Goal: Task Accomplishment & Management: Use online tool/utility

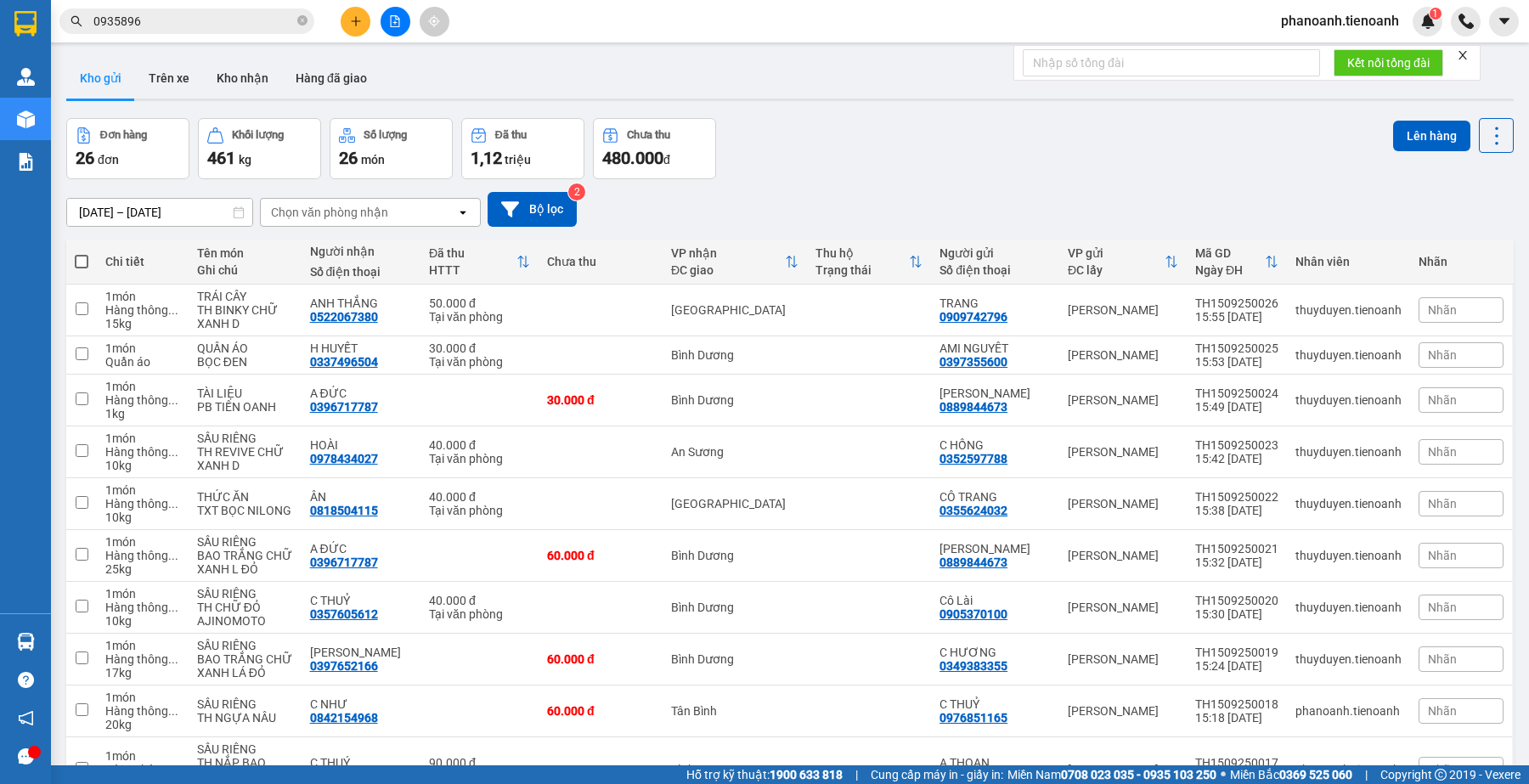
click at [167, 19] on input "0935896" at bounding box center [193, 20] width 200 height 18
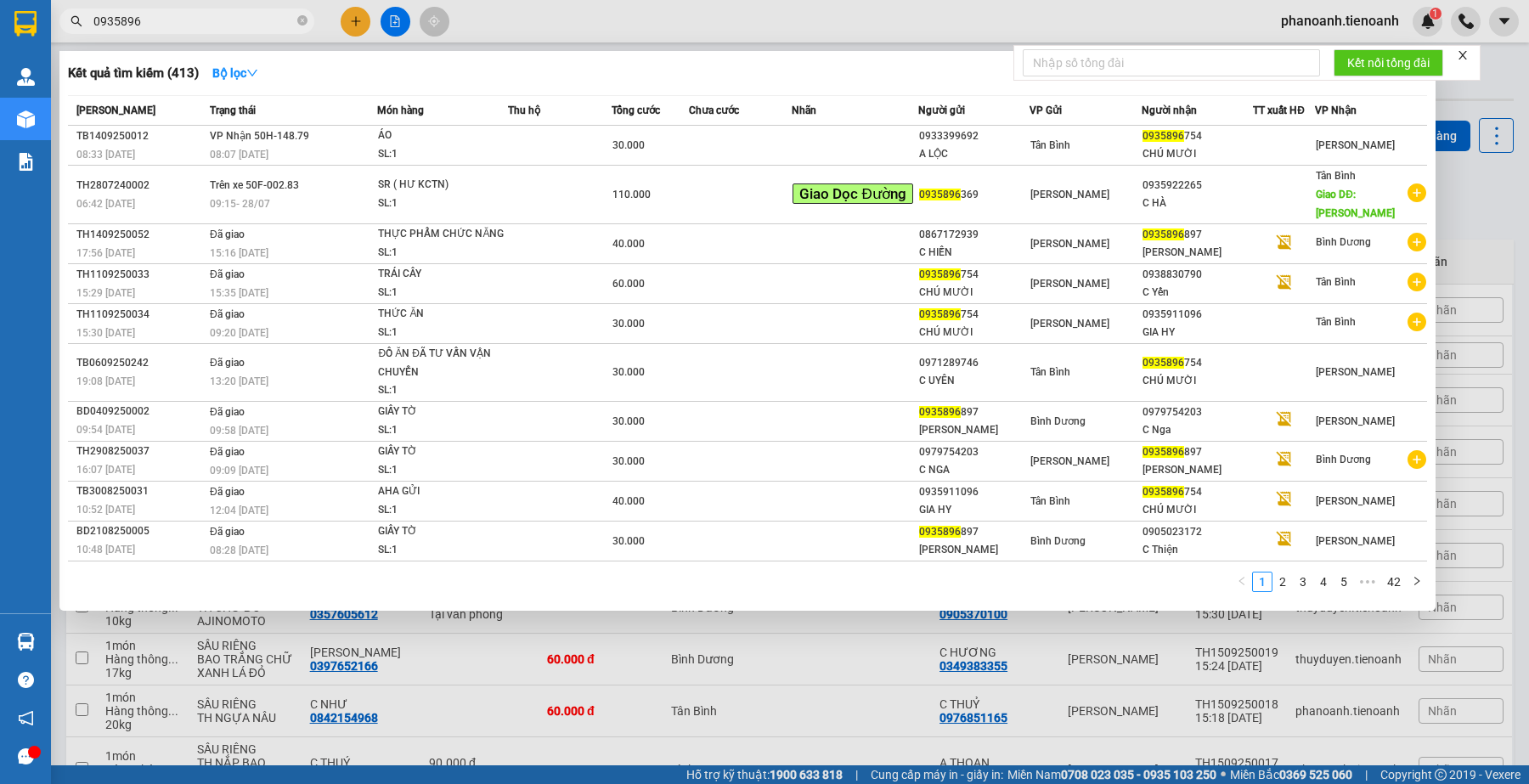
click at [167, 19] on input "0935896" at bounding box center [193, 20] width 200 height 18
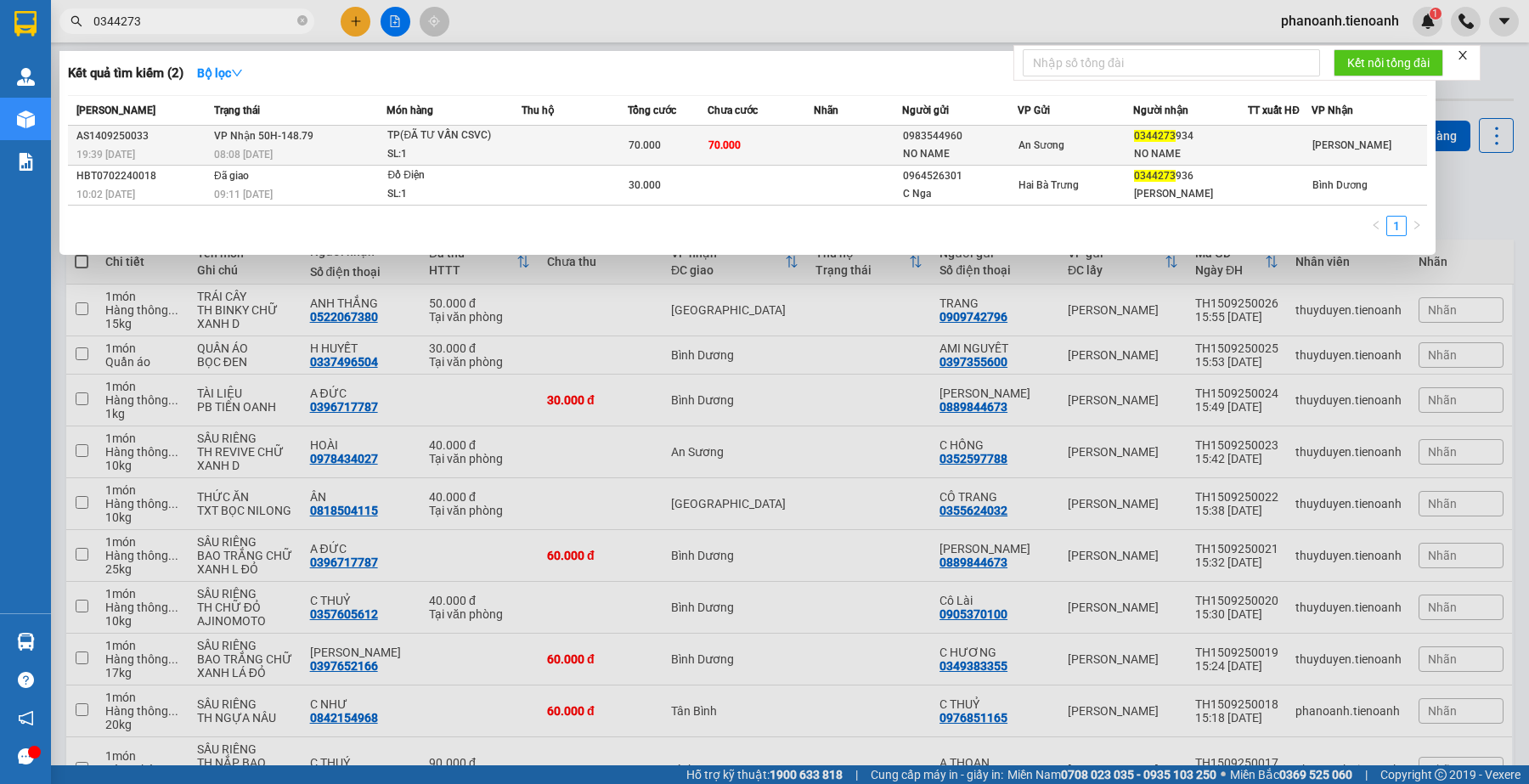
type input "0344273"
click at [733, 150] on span "70.000" at bounding box center [725, 145] width 33 height 12
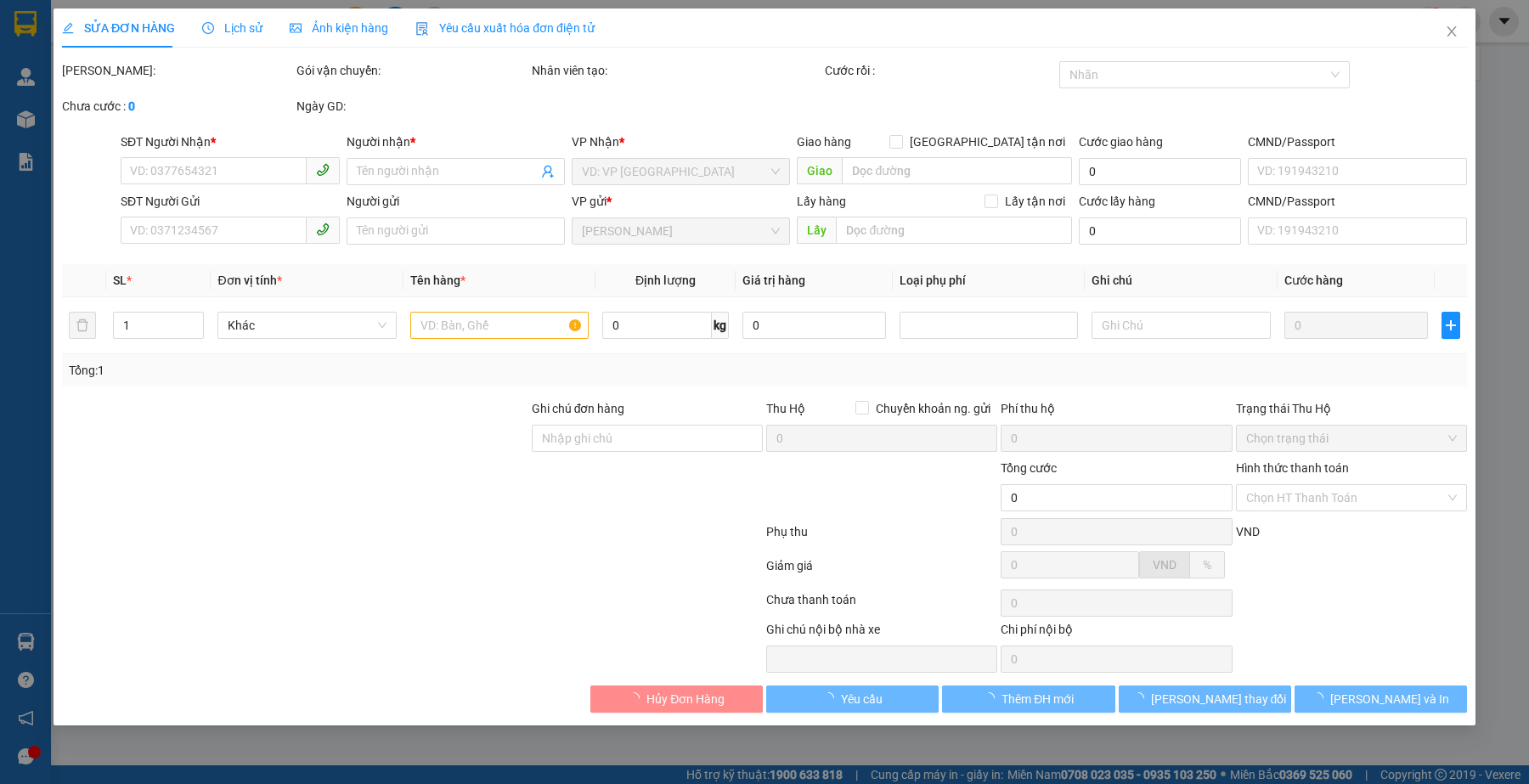
type input "0344273934"
type input "NO NAME"
type input "0983544960"
type input "NO NAME"
type input "70.000"
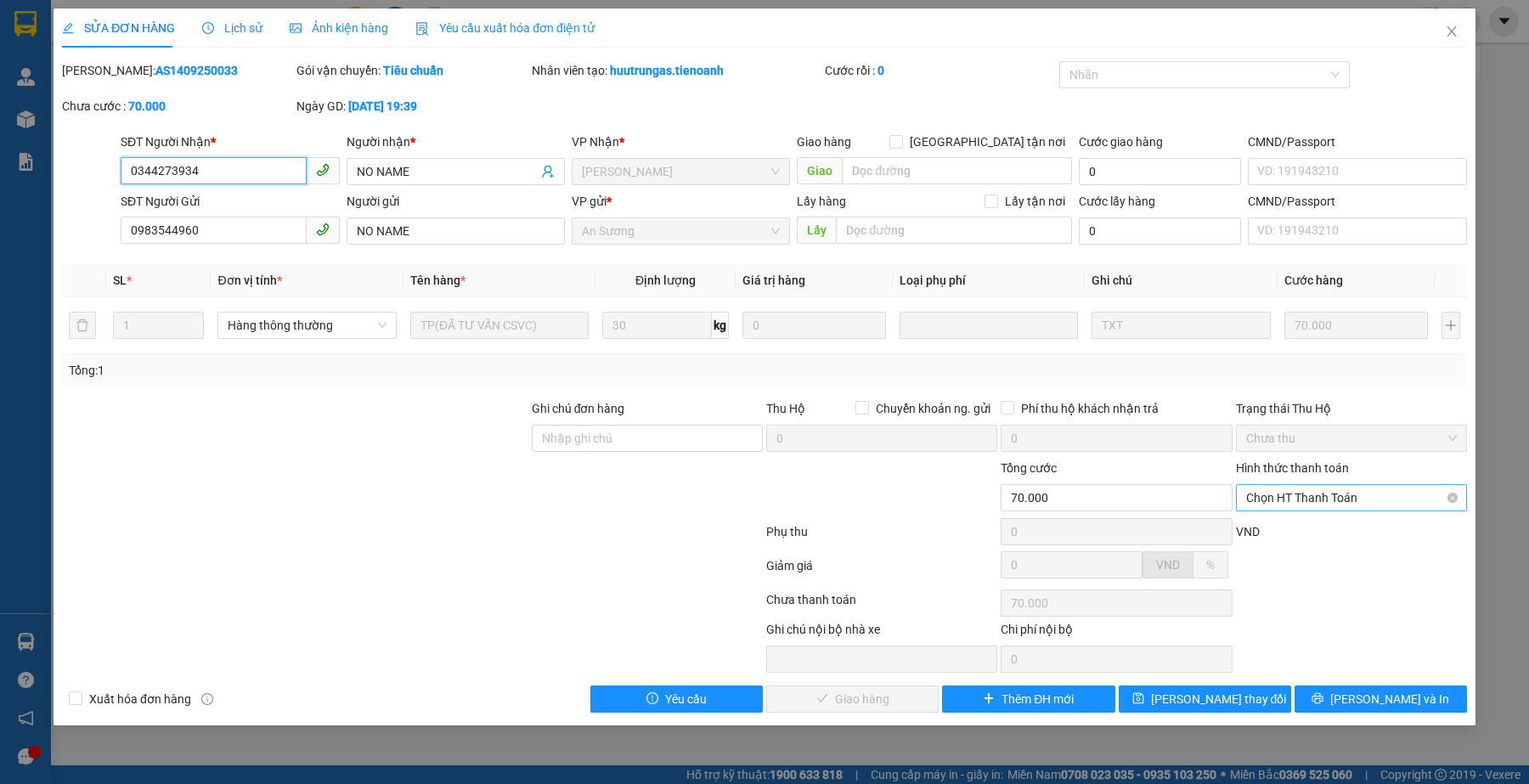
drag, startPoint x: 1265, startPoint y: 493, endPoint x: 1270, endPoint y: 511, distance: 18.7
click at [1265, 495] on span "Chọn HT Thanh Toán" at bounding box center [1352, 497] width 211 height 26
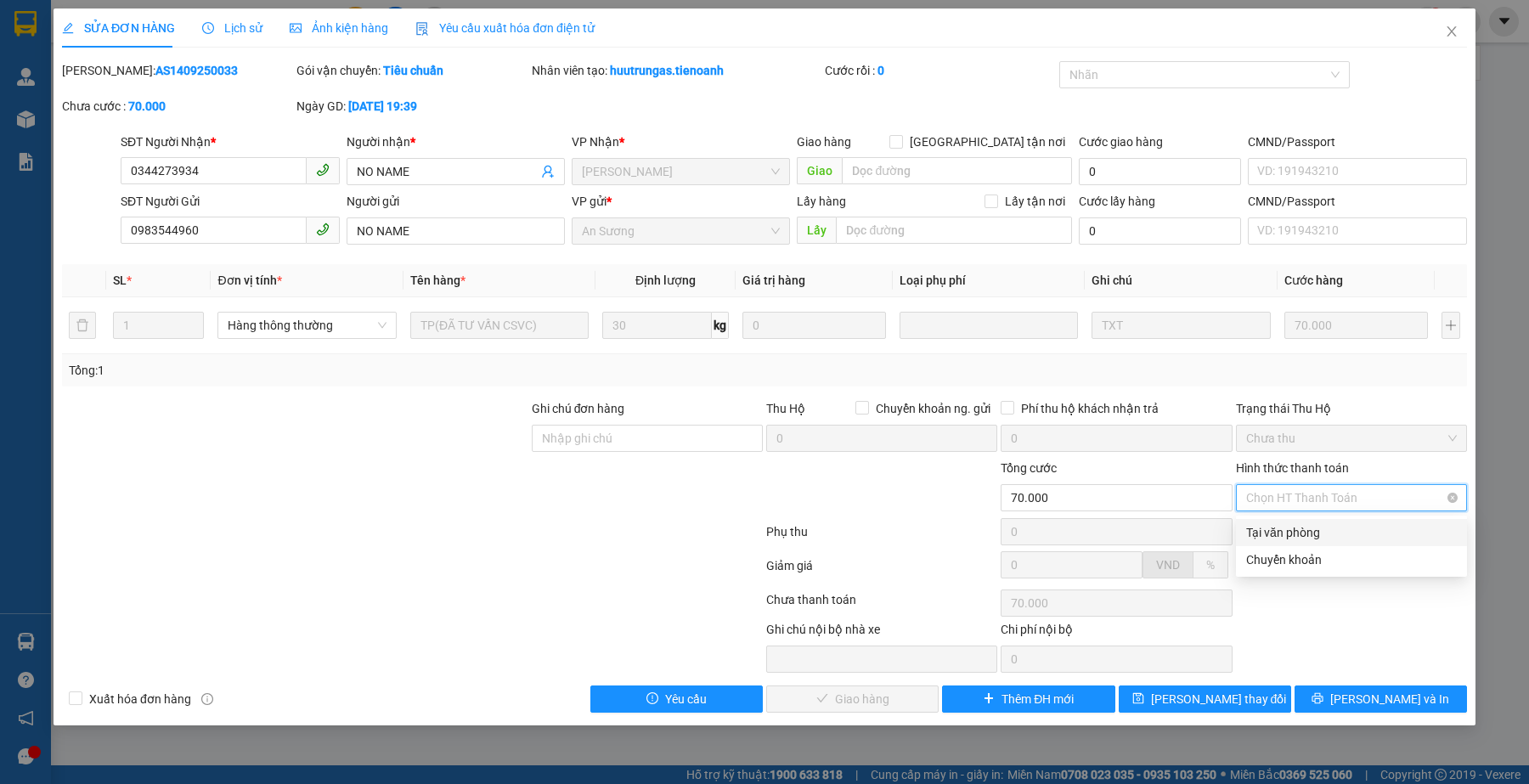
click at [1276, 529] on div "Tại văn phòng" at bounding box center [1352, 532] width 211 height 18
type input "0"
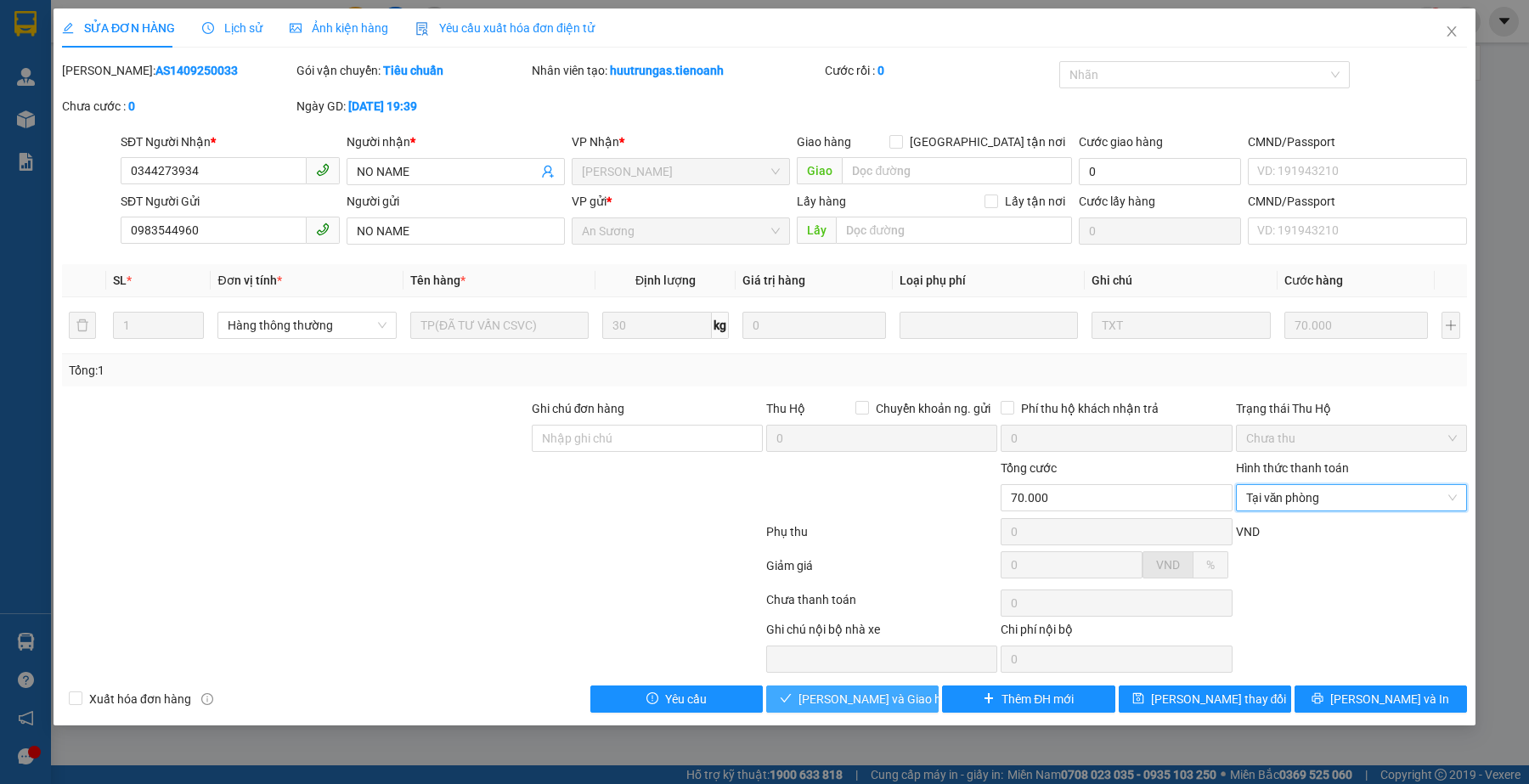
click at [871, 694] on span "Lưu và Giao hàng" at bounding box center [880, 698] width 163 height 18
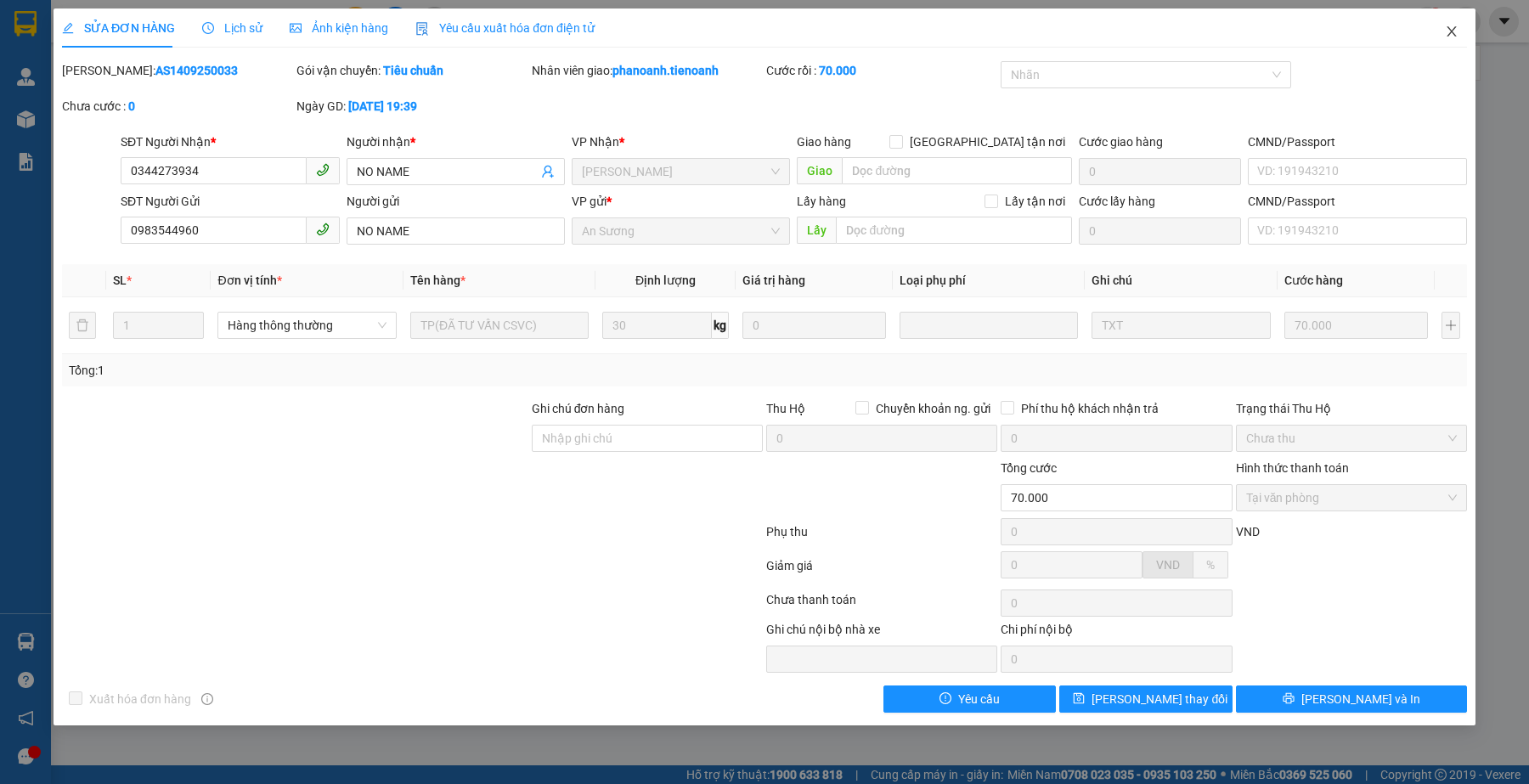
drag, startPoint x: 1447, startPoint y: 28, endPoint x: 130, endPoint y: 14, distance: 1317.1
click at [1445, 30] on icon "close" at bounding box center [1451, 32] width 13 height 13
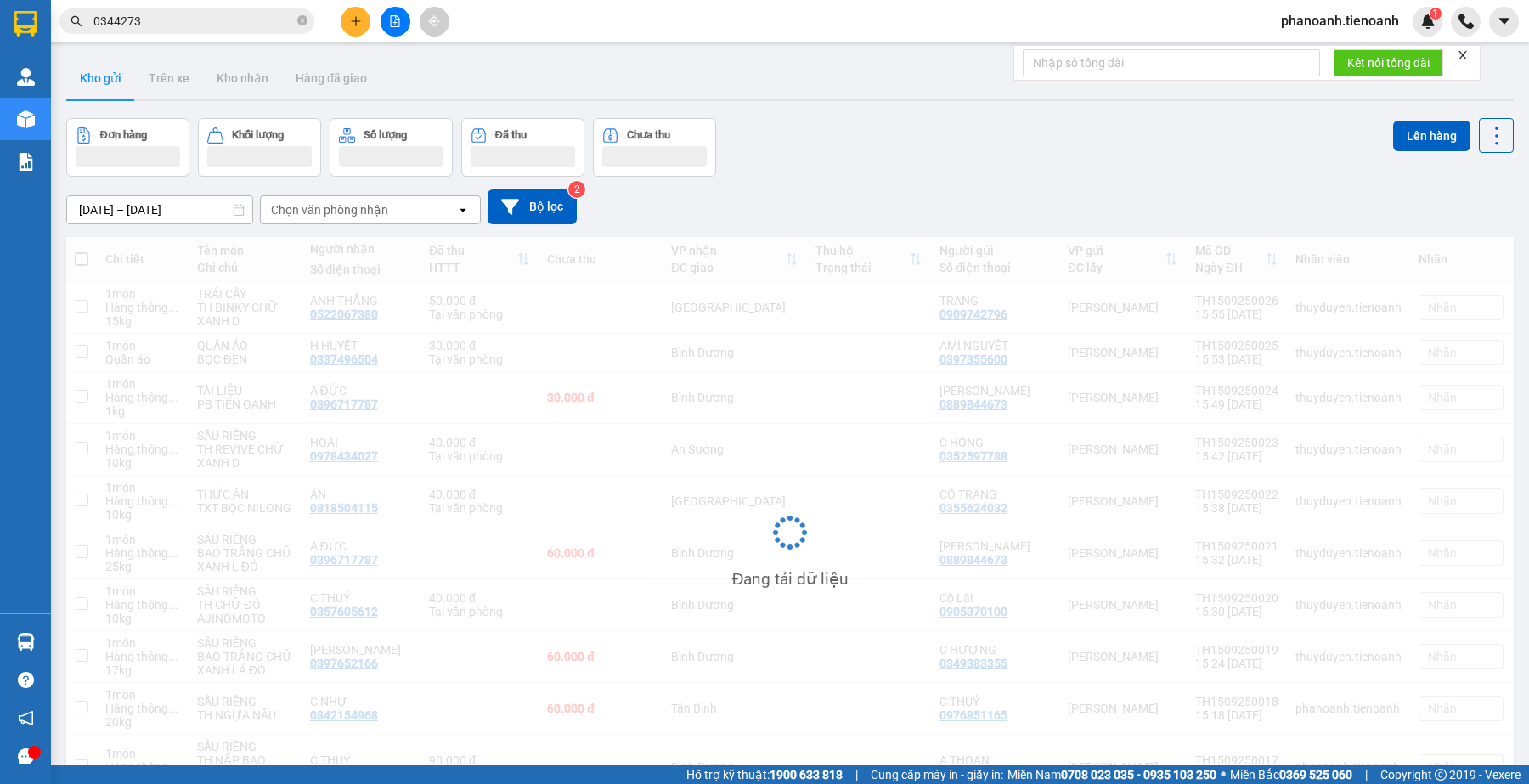
click at [170, 22] on input "0344273" at bounding box center [193, 20] width 200 height 18
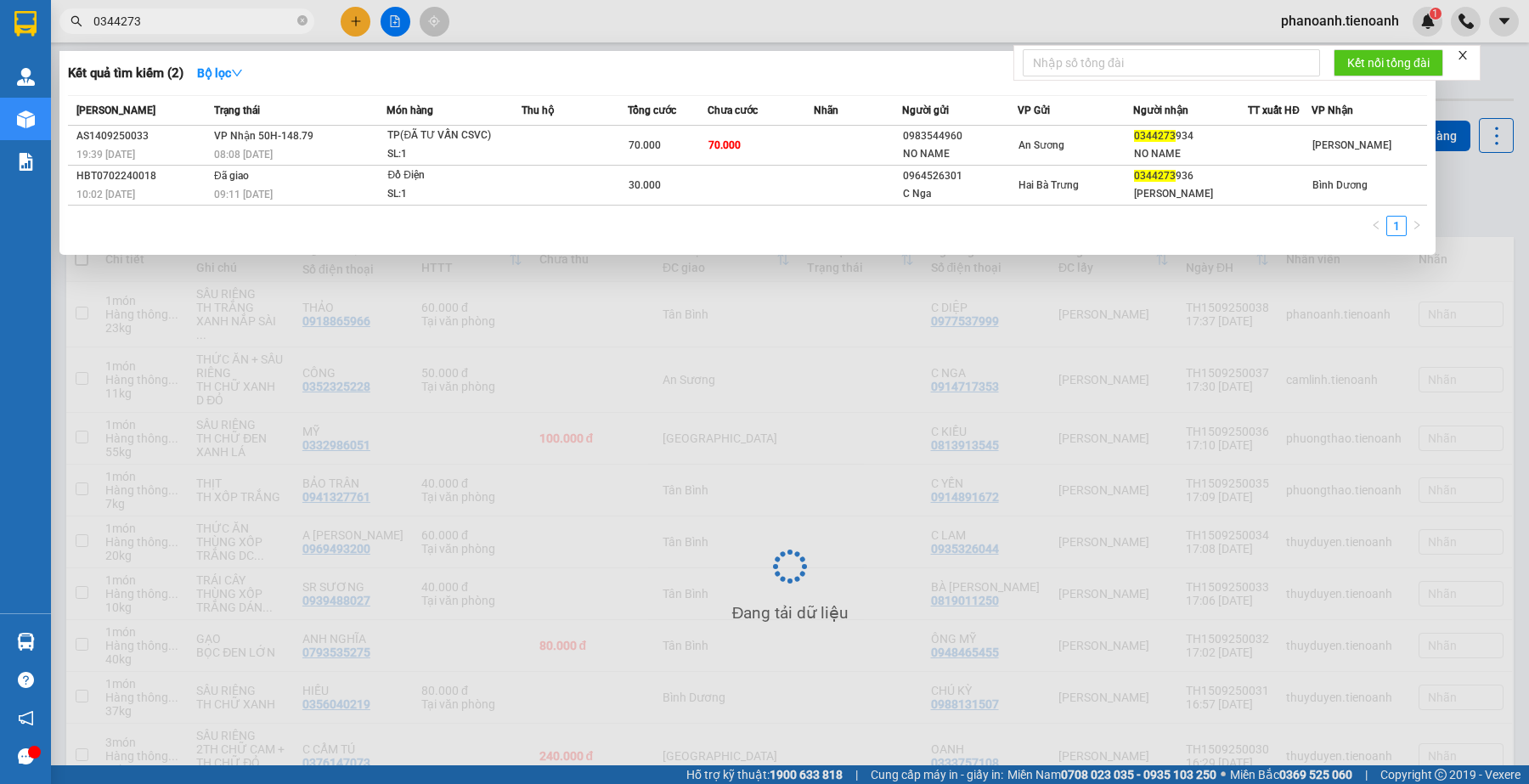
click at [170, 22] on input "0344273" at bounding box center [193, 20] width 200 height 18
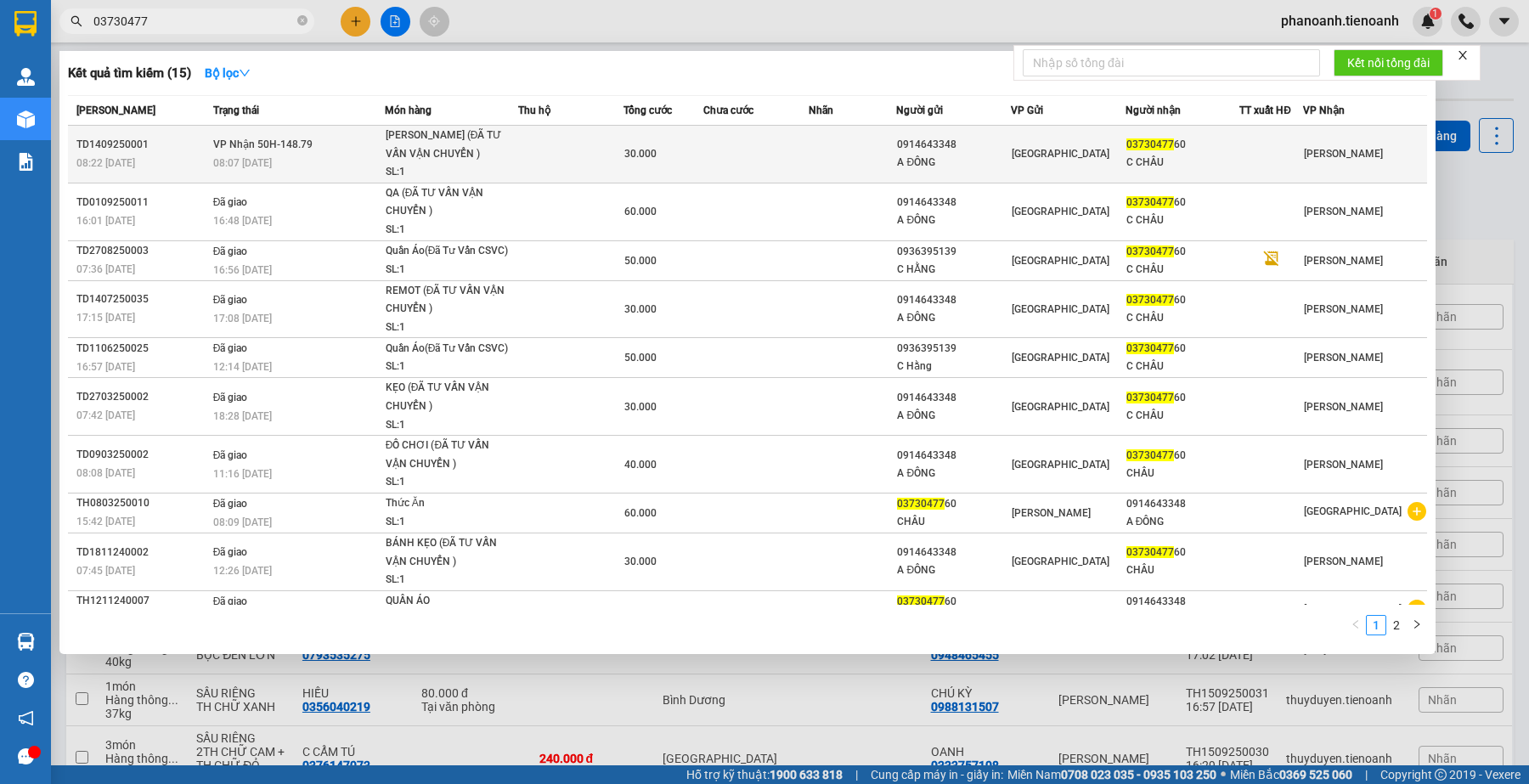
type input "03730477"
click at [659, 154] on div "30.000" at bounding box center [662, 153] width 78 height 18
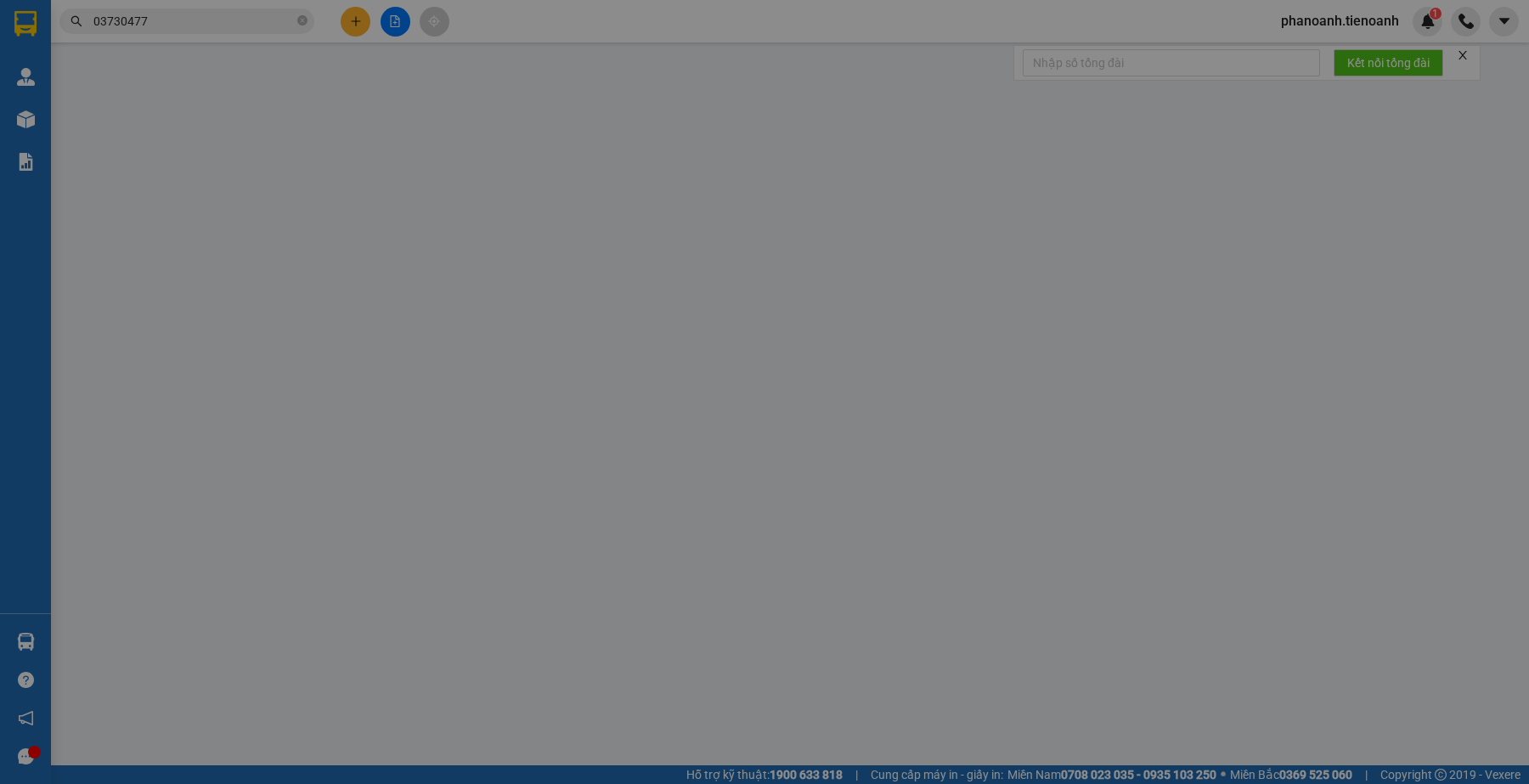
type input "0373047760"
type input "C CHÂU"
type input "0914643348"
type input "A ĐÔNG"
type input "241979928"
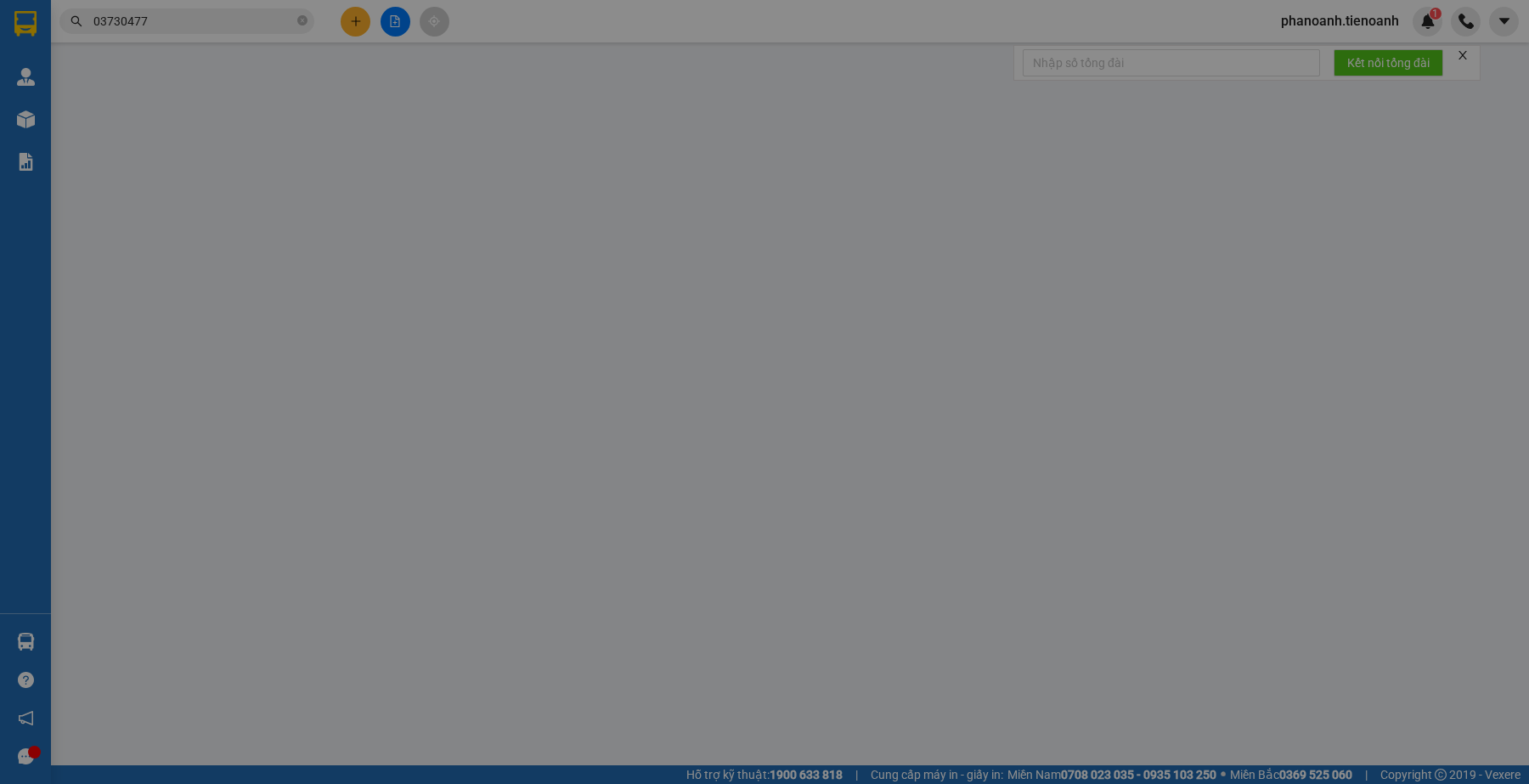
type input "30.000"
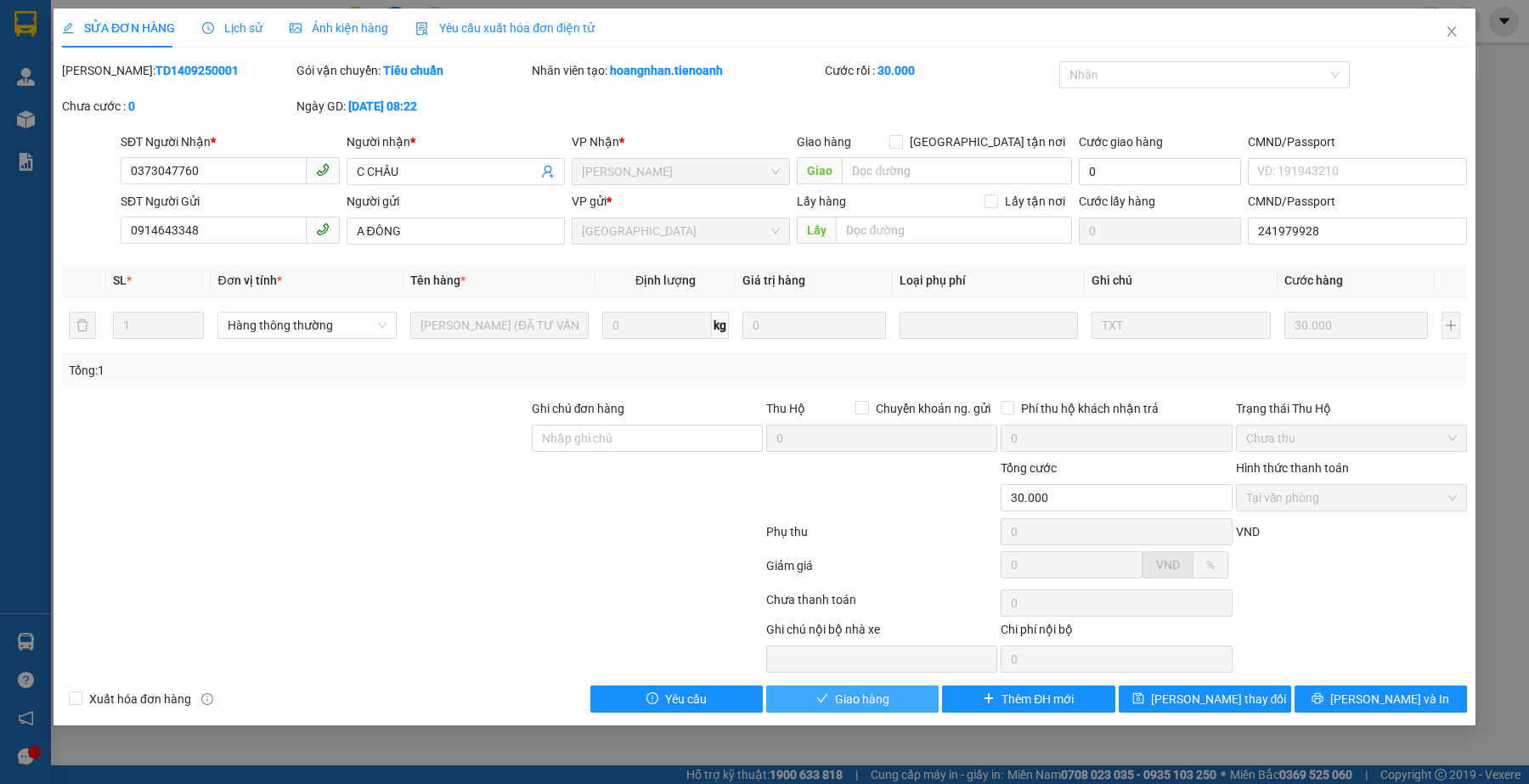
click at [860, 708] on span "Giao hàng" at bounding box center [862, 698] width 55 height 18
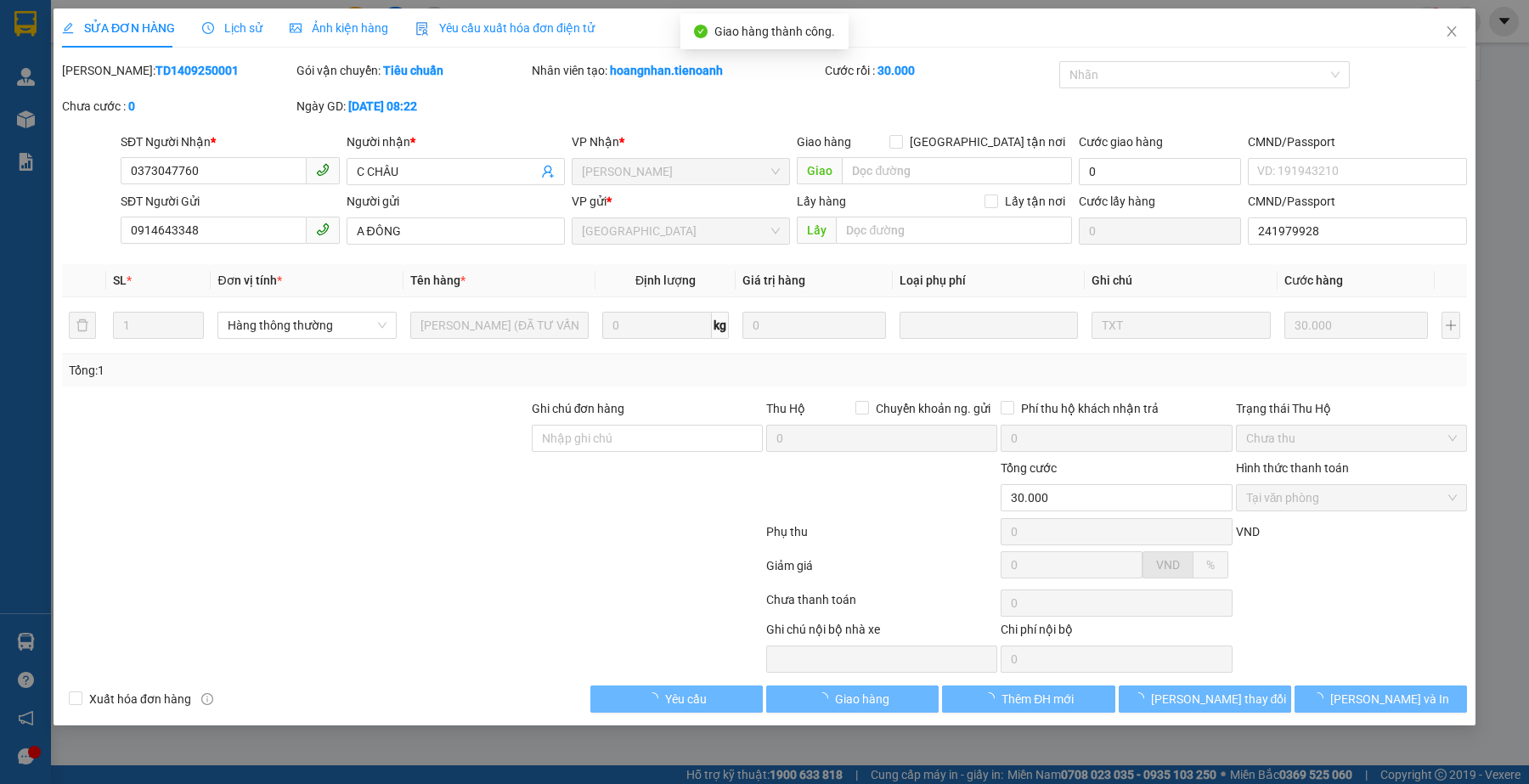
click at [568, 545] on div at bounding box center [412, 535] width 705 height 34
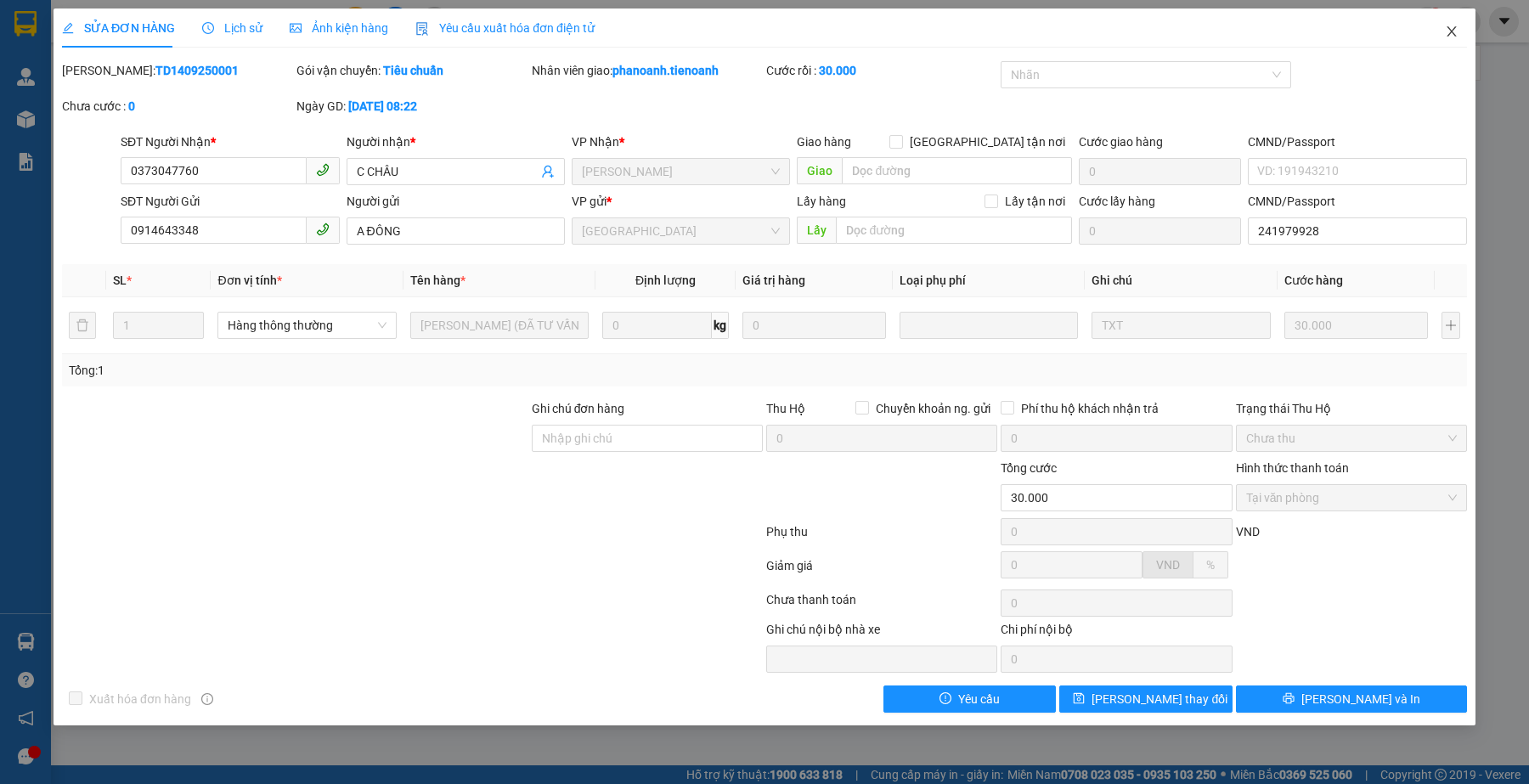
click at [1450, 25] on icon "close" at bounding box center [1451, 32] width 13 height 13
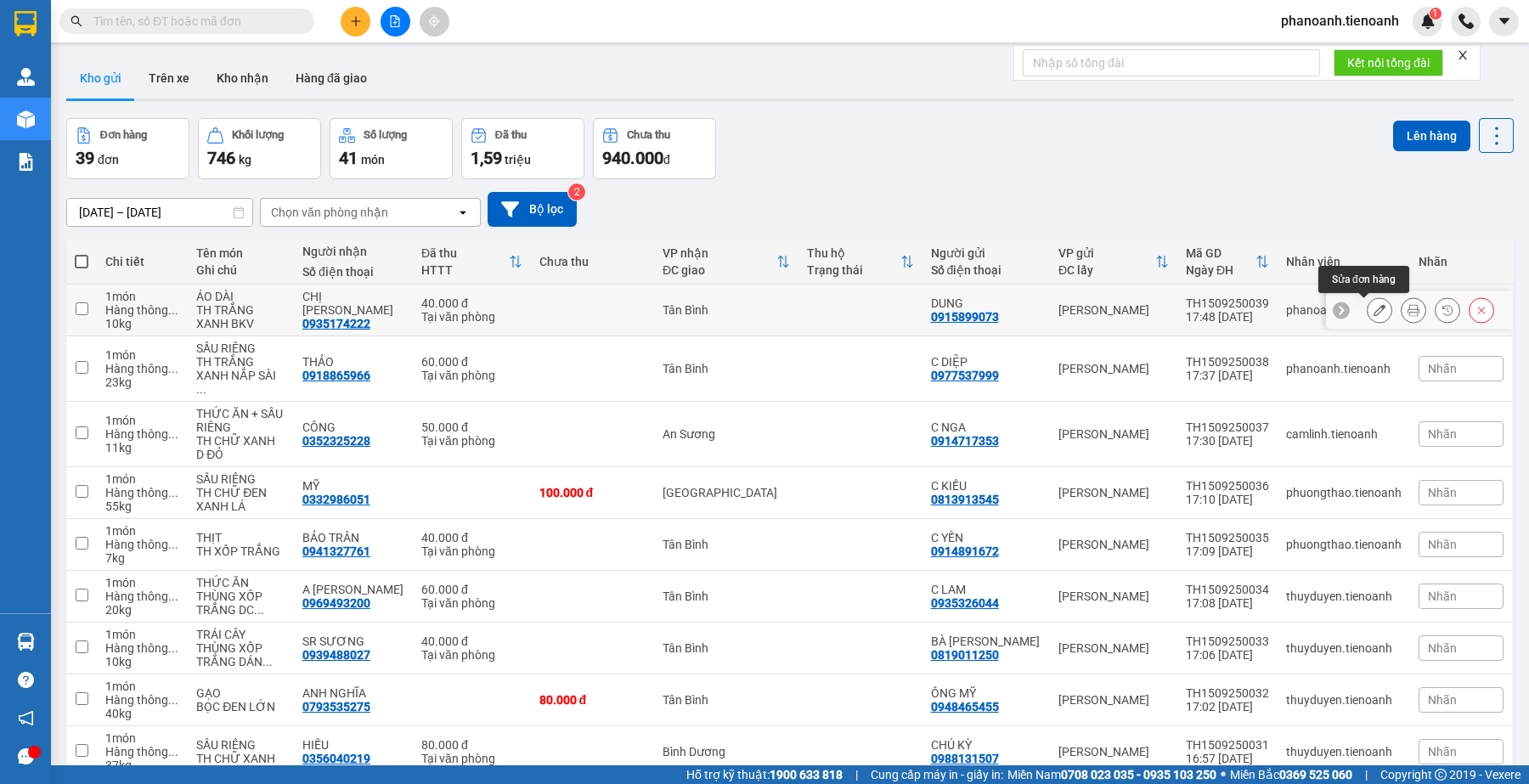
click at [1374, 309] on icon at bounding box center [1379, 310] width 12 height 12
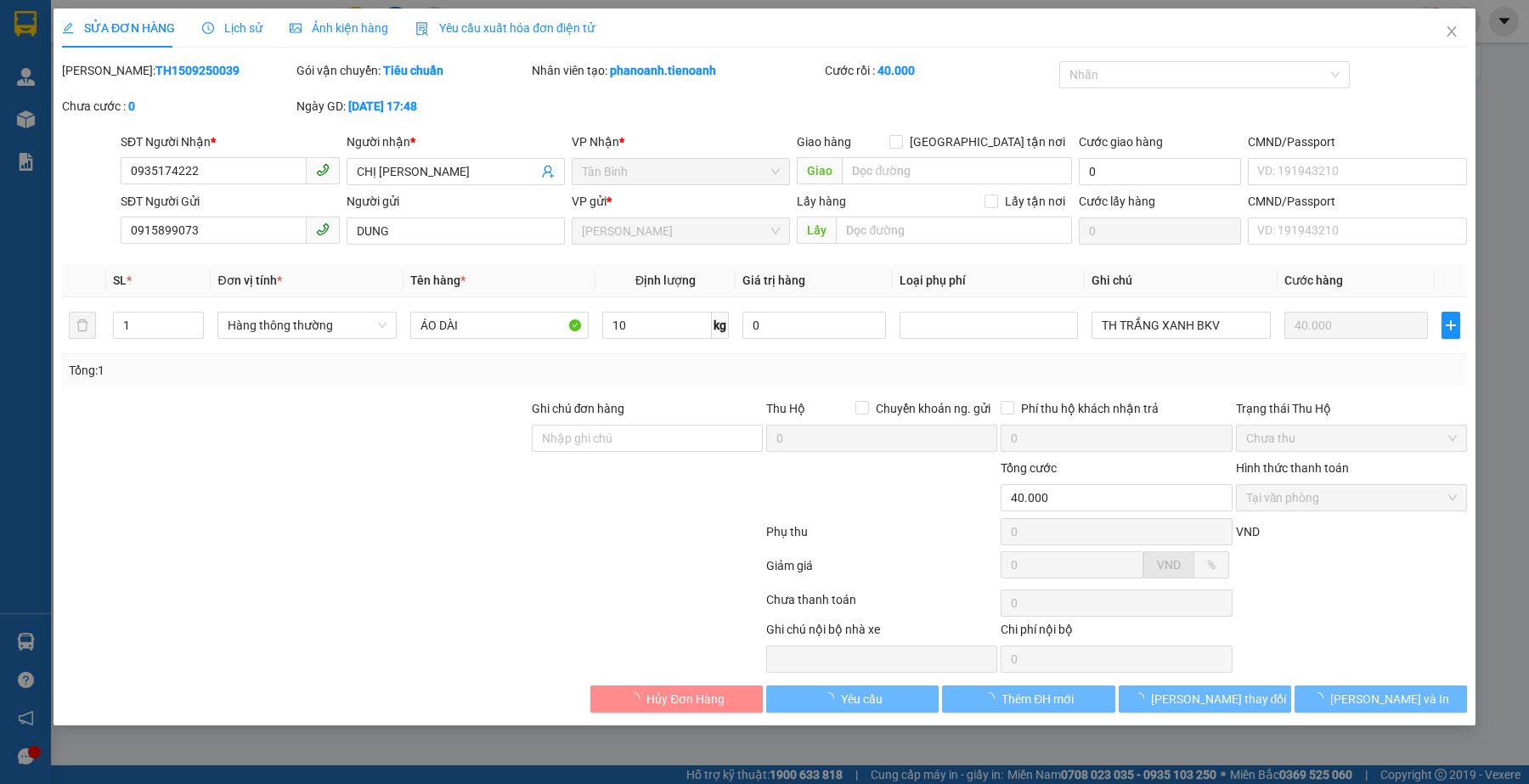
type input "0935174222"
type input "CHỊ [PERSON_NAME]"
type input "0915899073"
type input "DUNG"
type input "40.000"
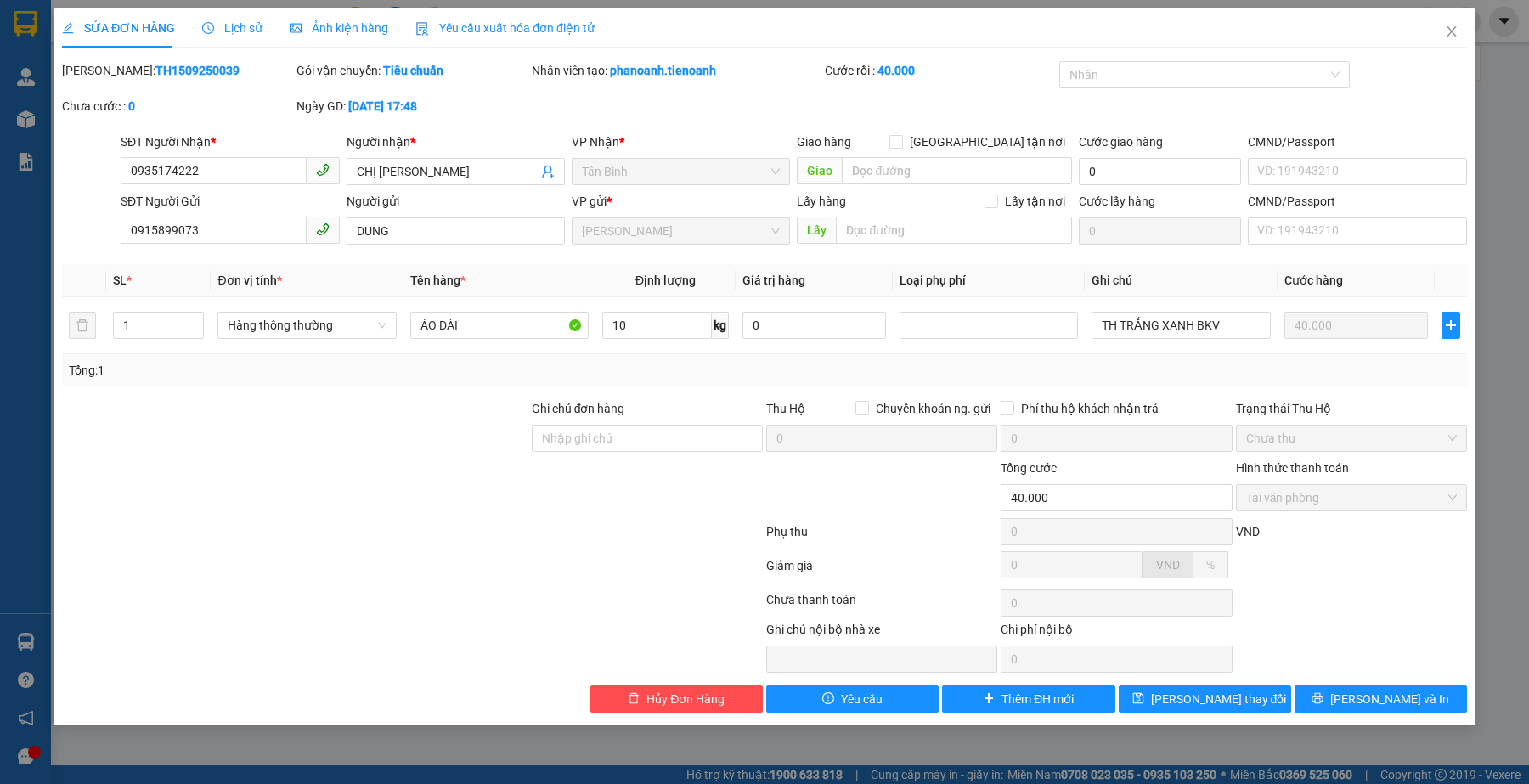
click at [532, 519] on div at bounding box center [412, 535] width 705 height 34
click at [635, 600] on div at bounding box center [412, 602] width 705 height 34
click at [1192, 324] on input "TH TRẮNG XANH BKV" at bounding box center [1181, 325] width 178 height 27
type input "TH TRẮNG ĐỎ BKV"
click at [1185, 707] on span "Lưu thay đổi" at bounding box center [1219, 698] width 136 height 18
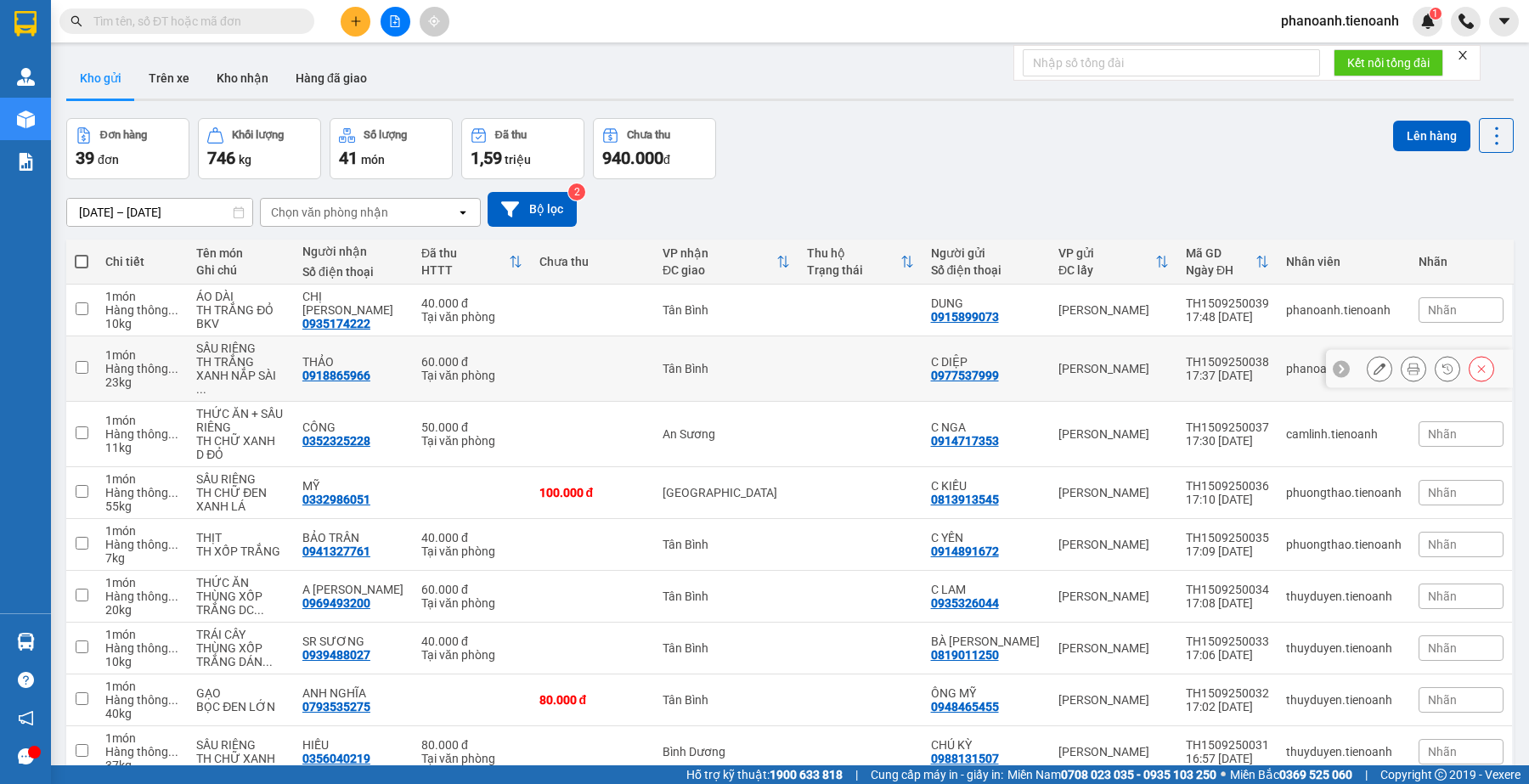
scroll to position [123, 0]
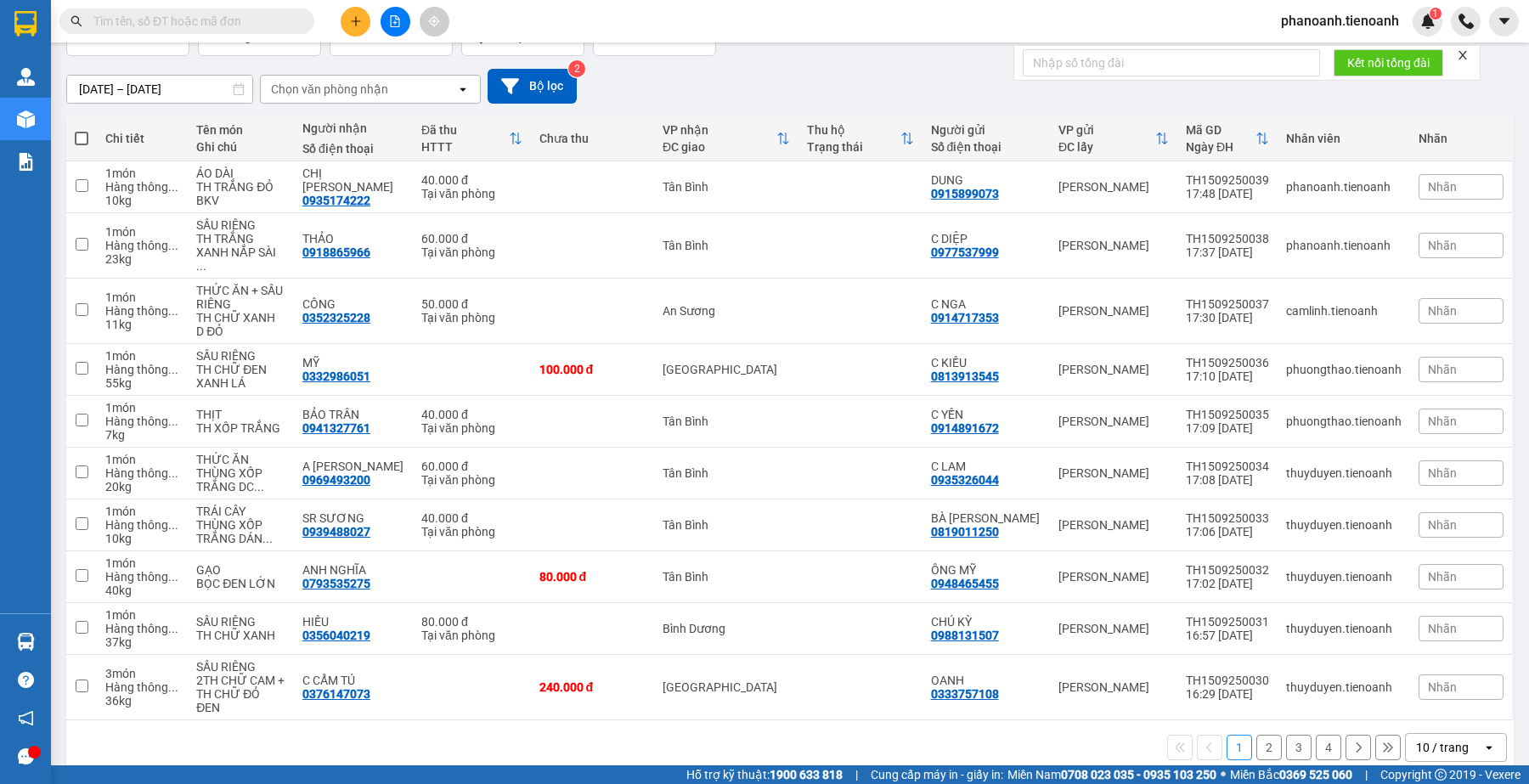
click at [1482, 741] on icon "open" at bounding box center [1489, 748] width 13 height 13
click at [1421, 684] on span "100 / trang" at bounding box center [1433, 686] width 61 height 17
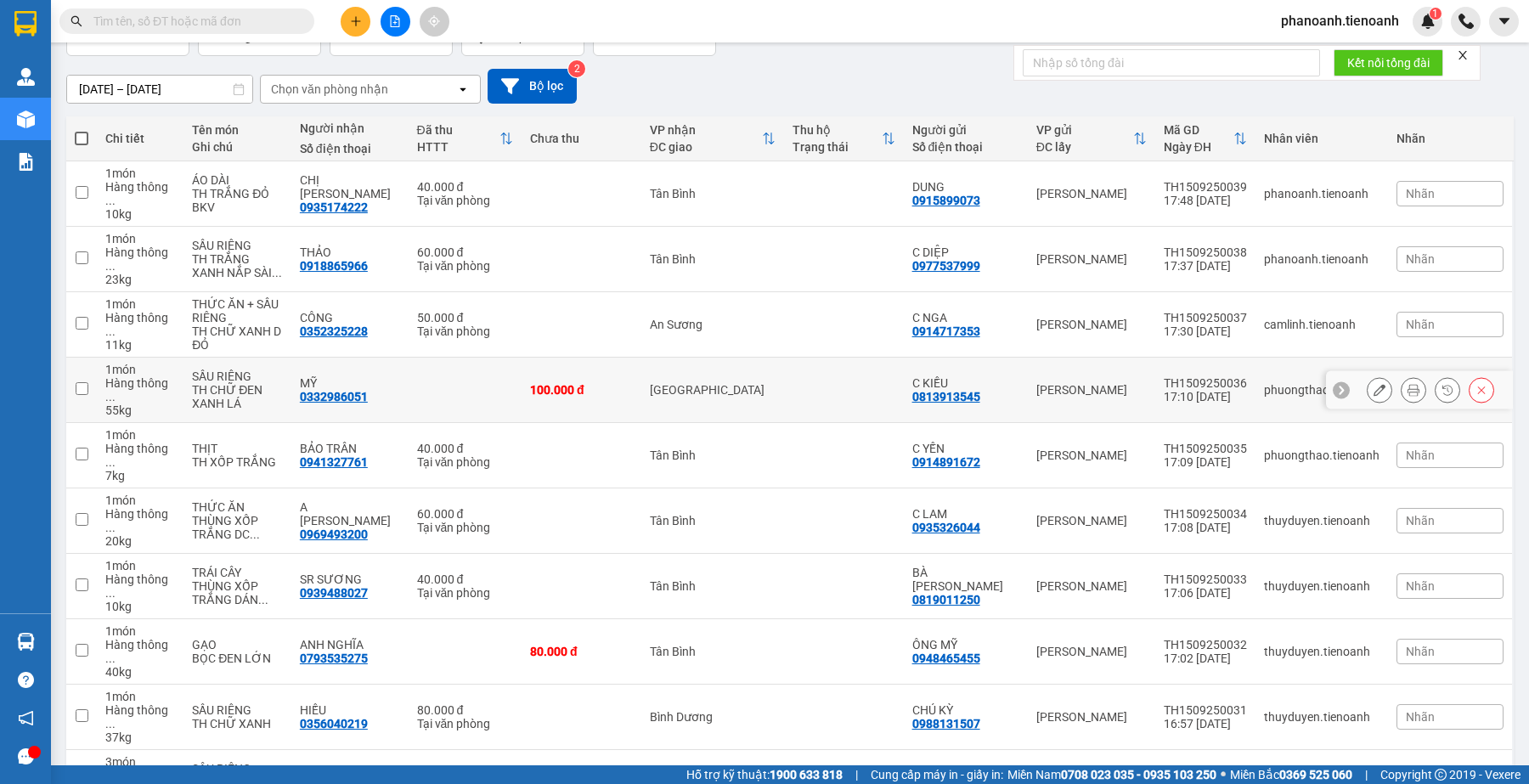
scroll to position [0, 0]
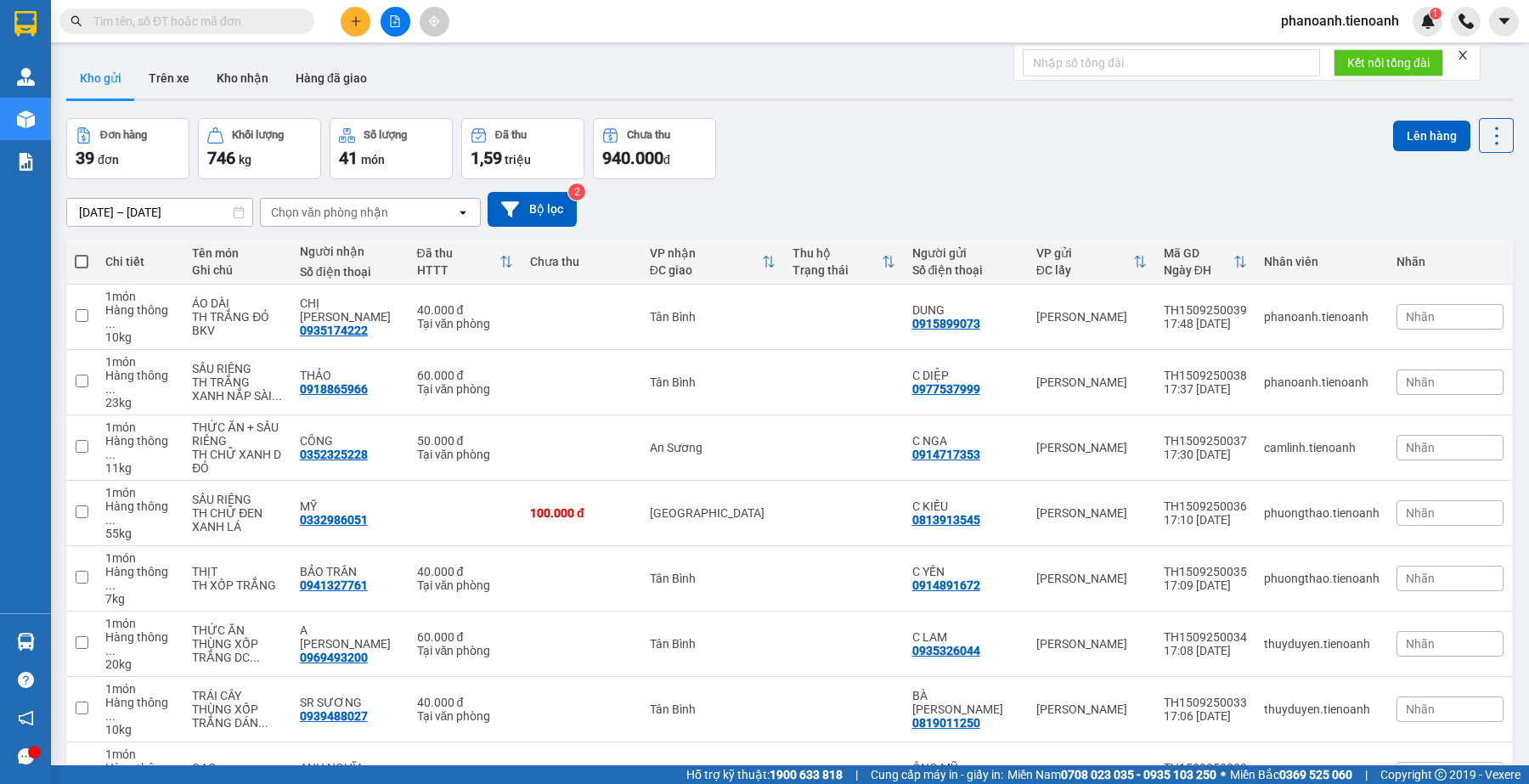
click at [85, 259] on span at bounding box center [81, 262] width 13 height 13
click at [81, 253] on input "checkbox" at bounding box center [81, 253] width 0 height 0
checkbox input "true"
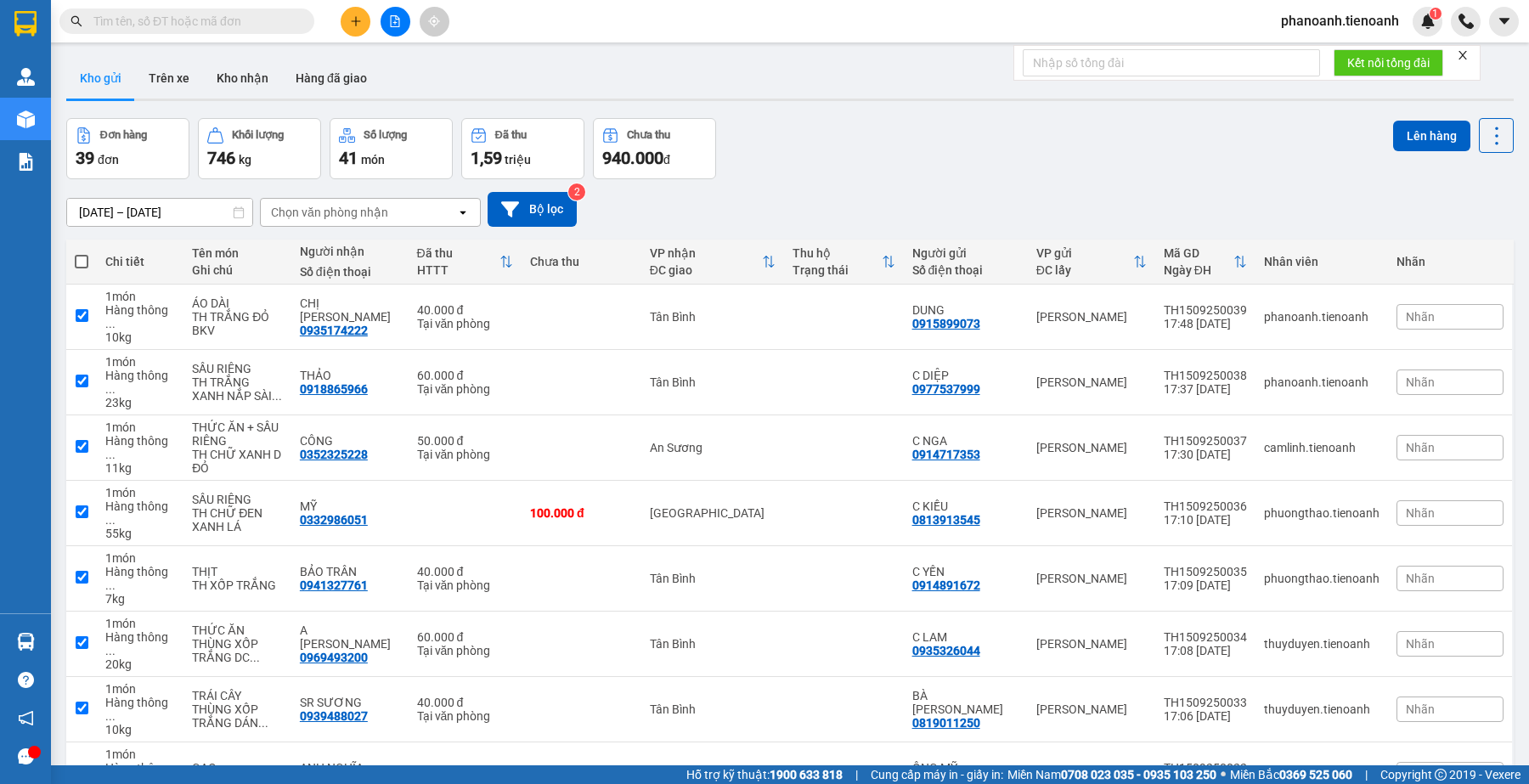
checkbox input "true"
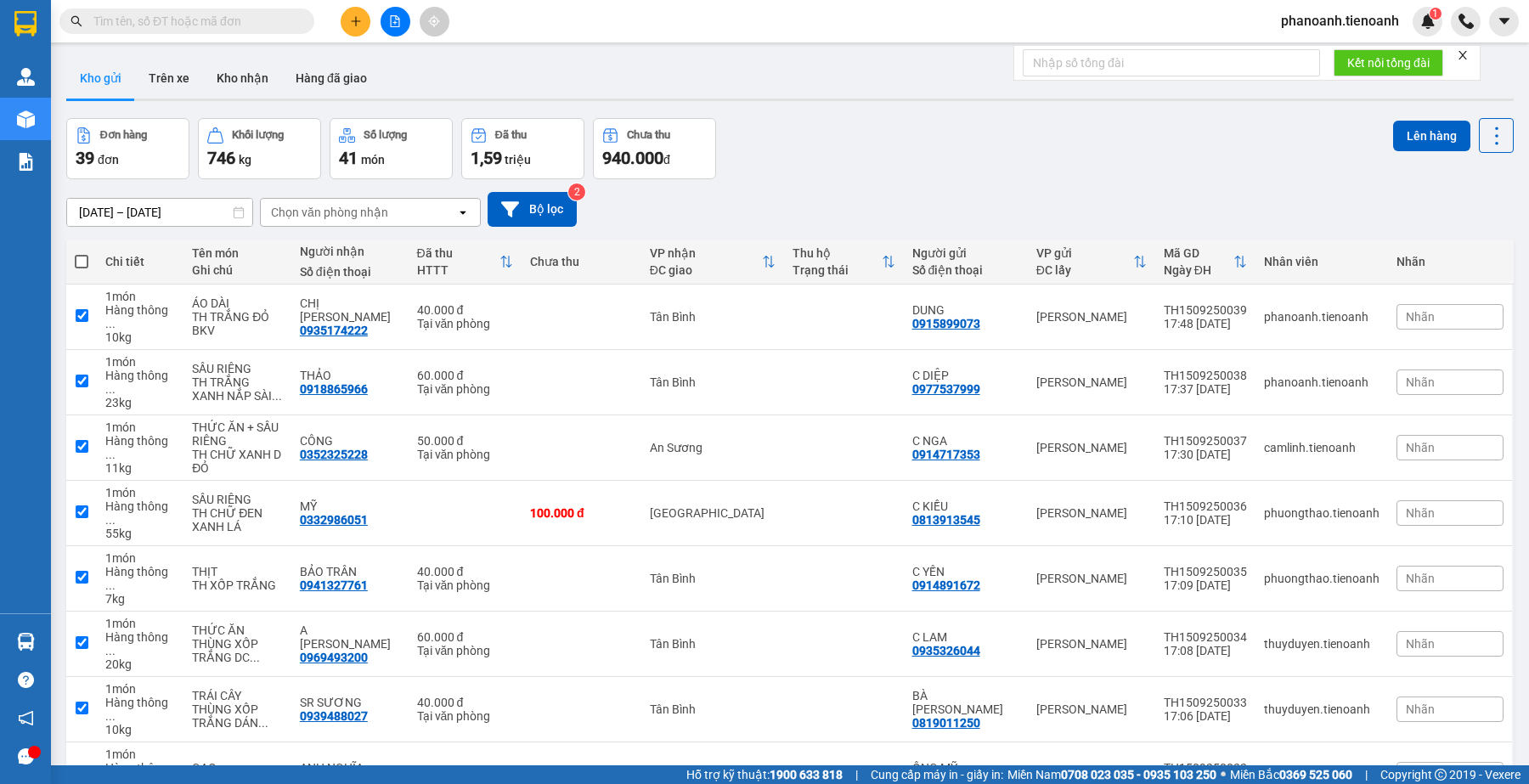
checkbox input "true"
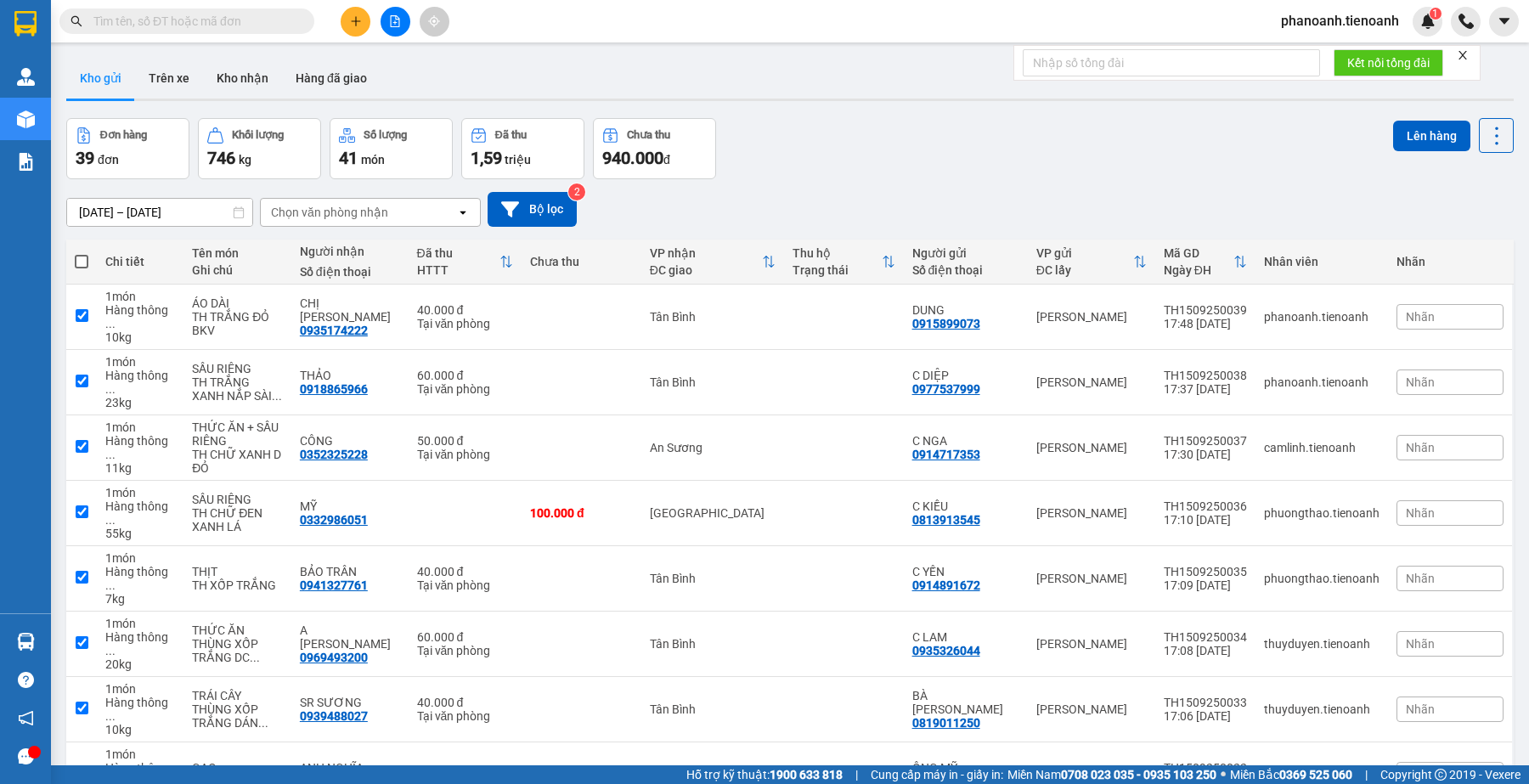
checkbox input "true"
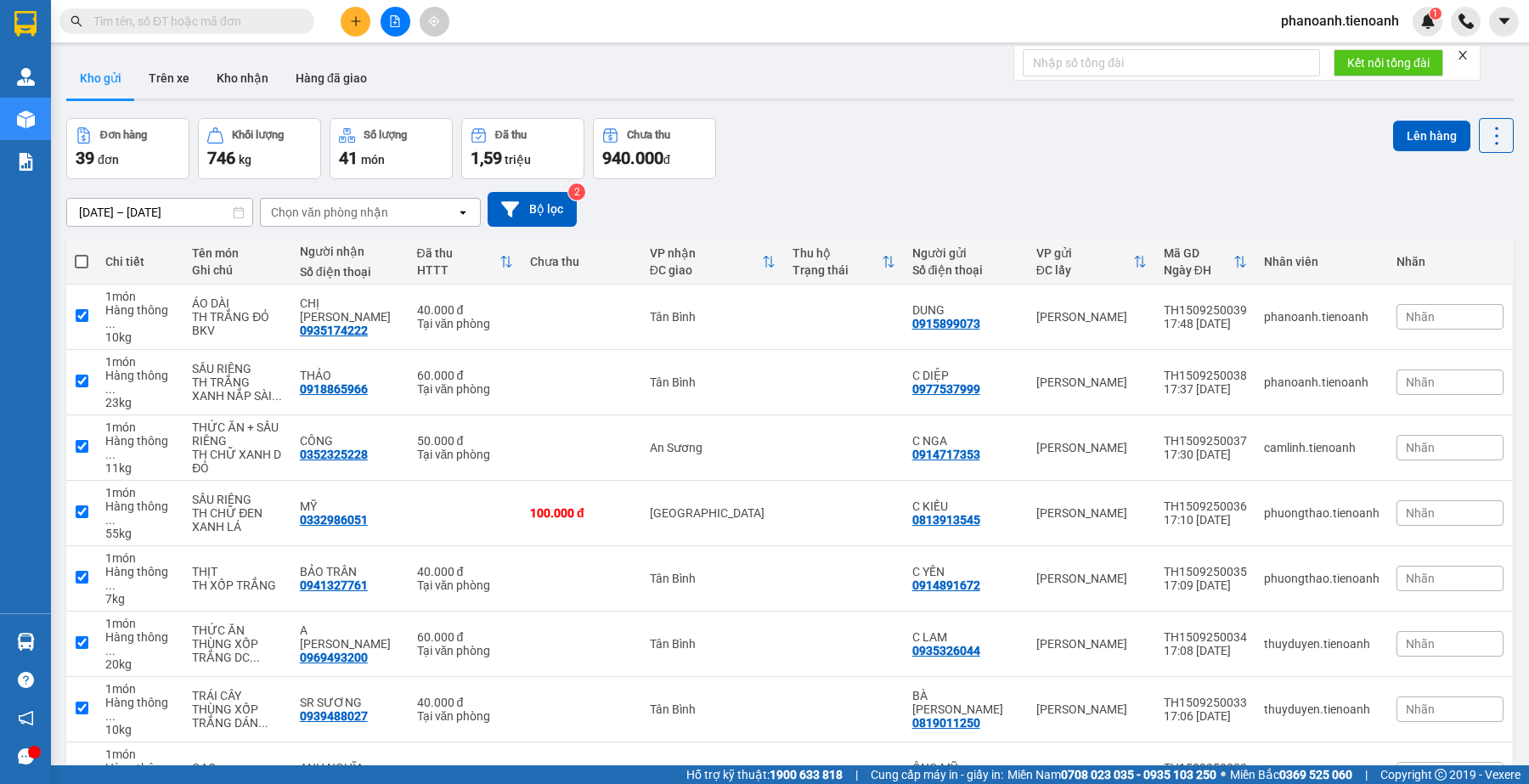
checkbox input "true"
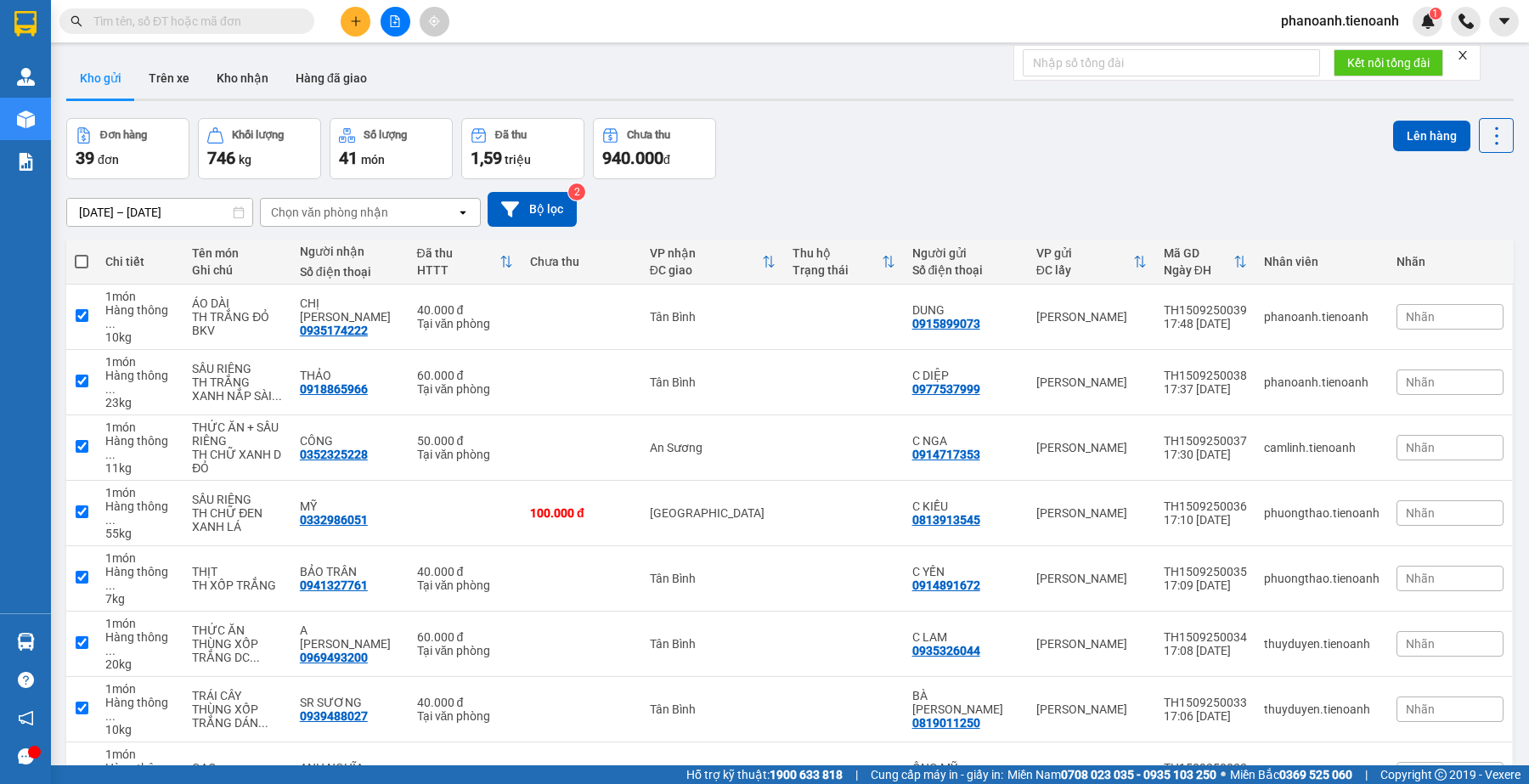
checkbox input "true"
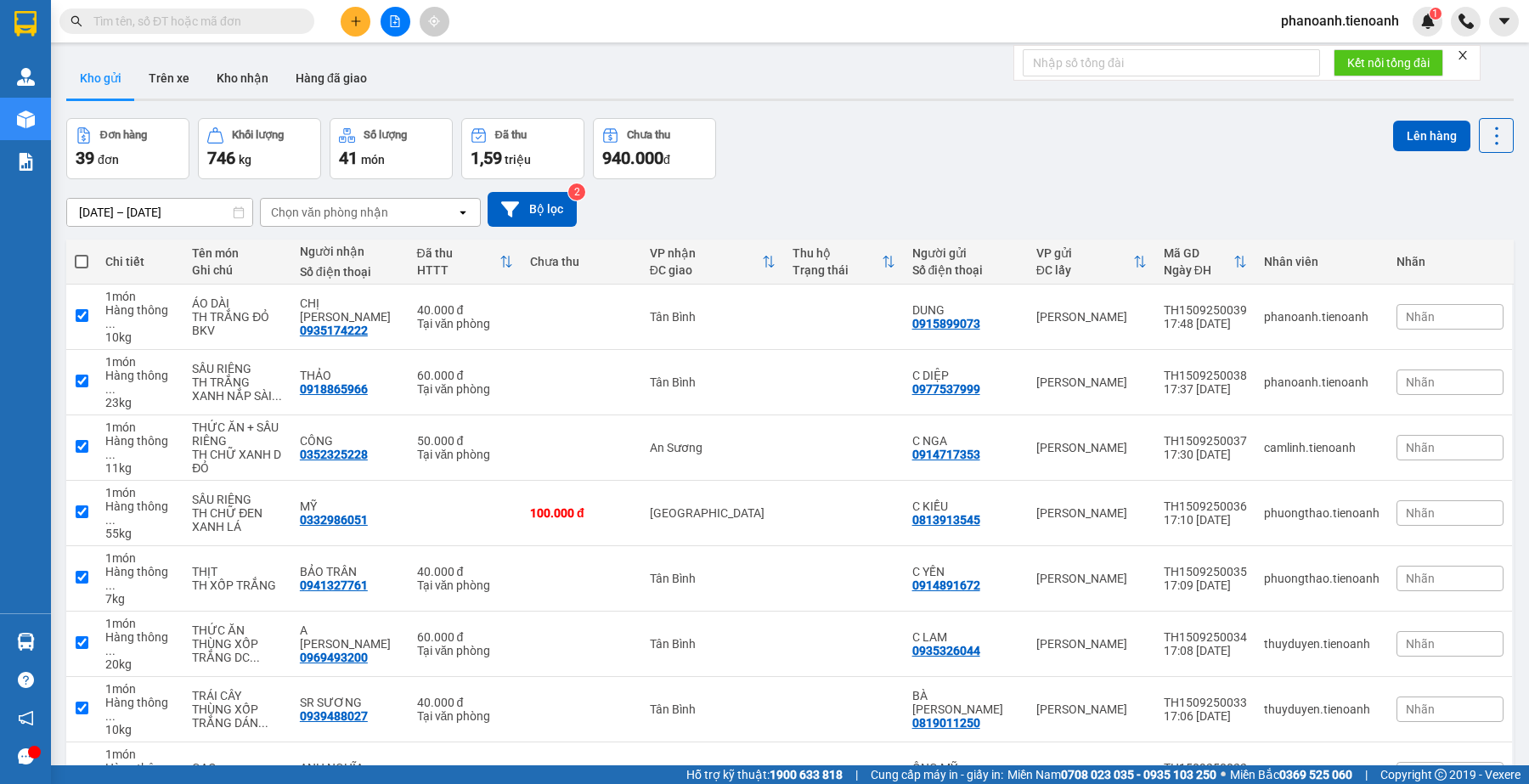
checkbox input "true"
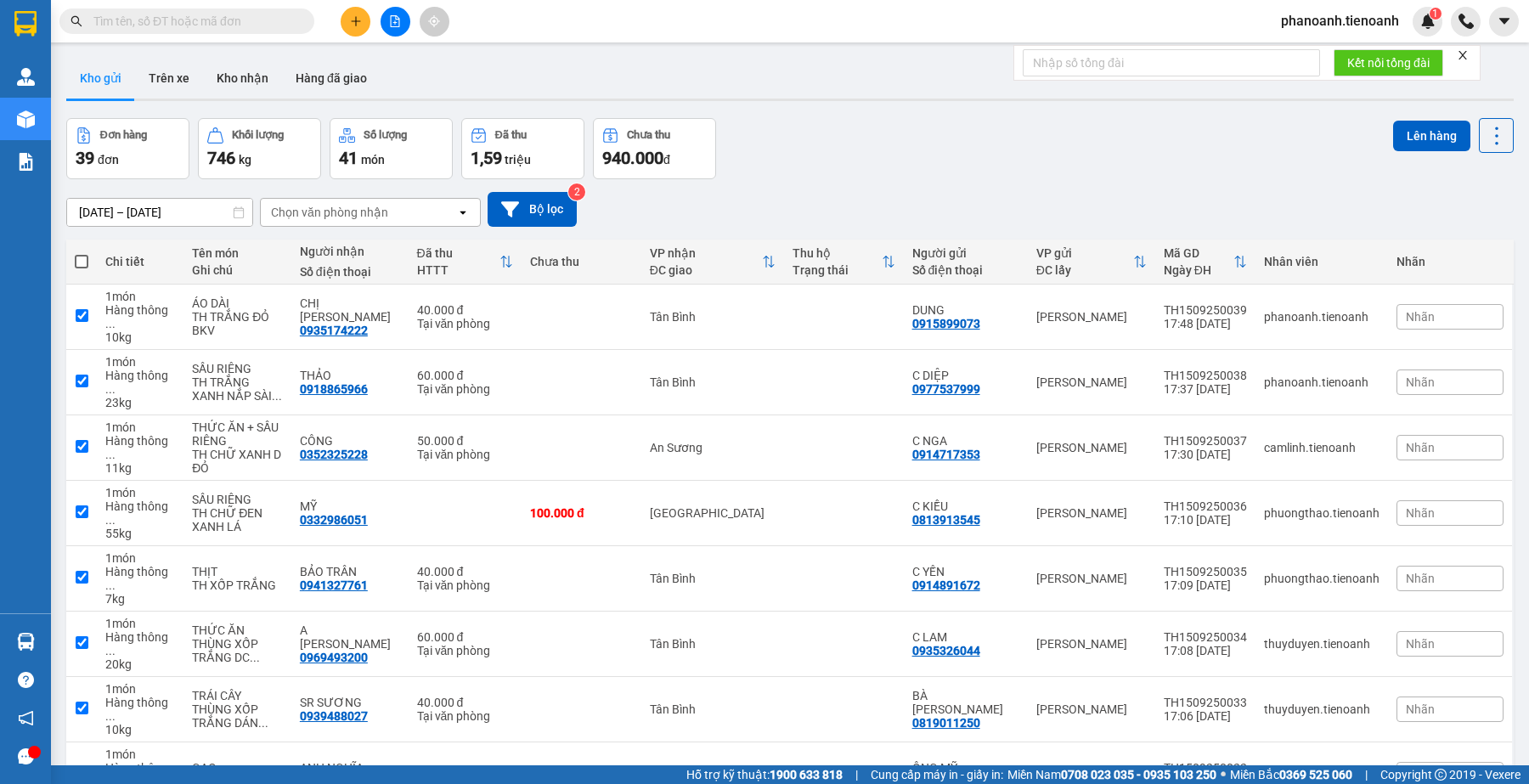
checkbox input "true"
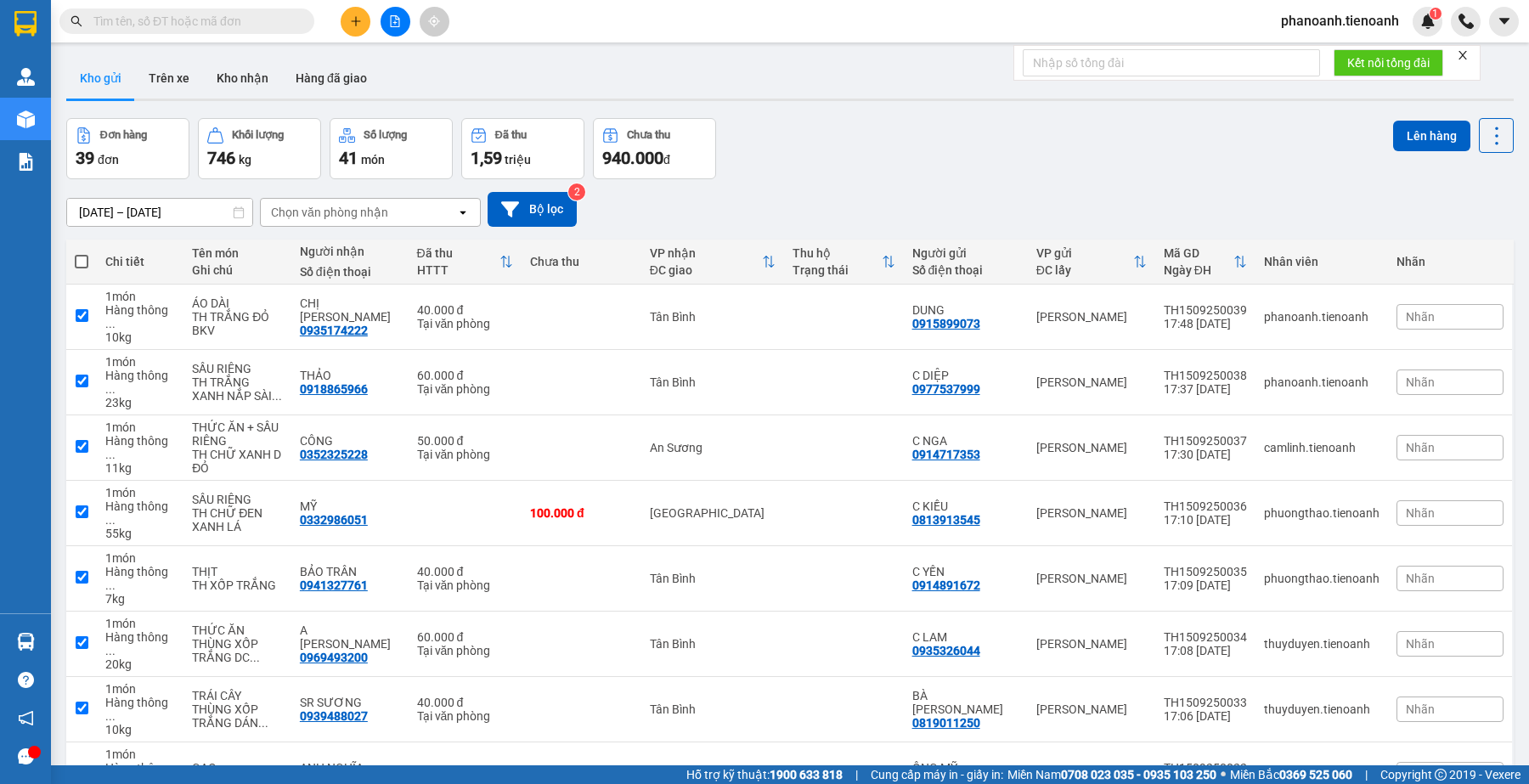
checkbox input "true"
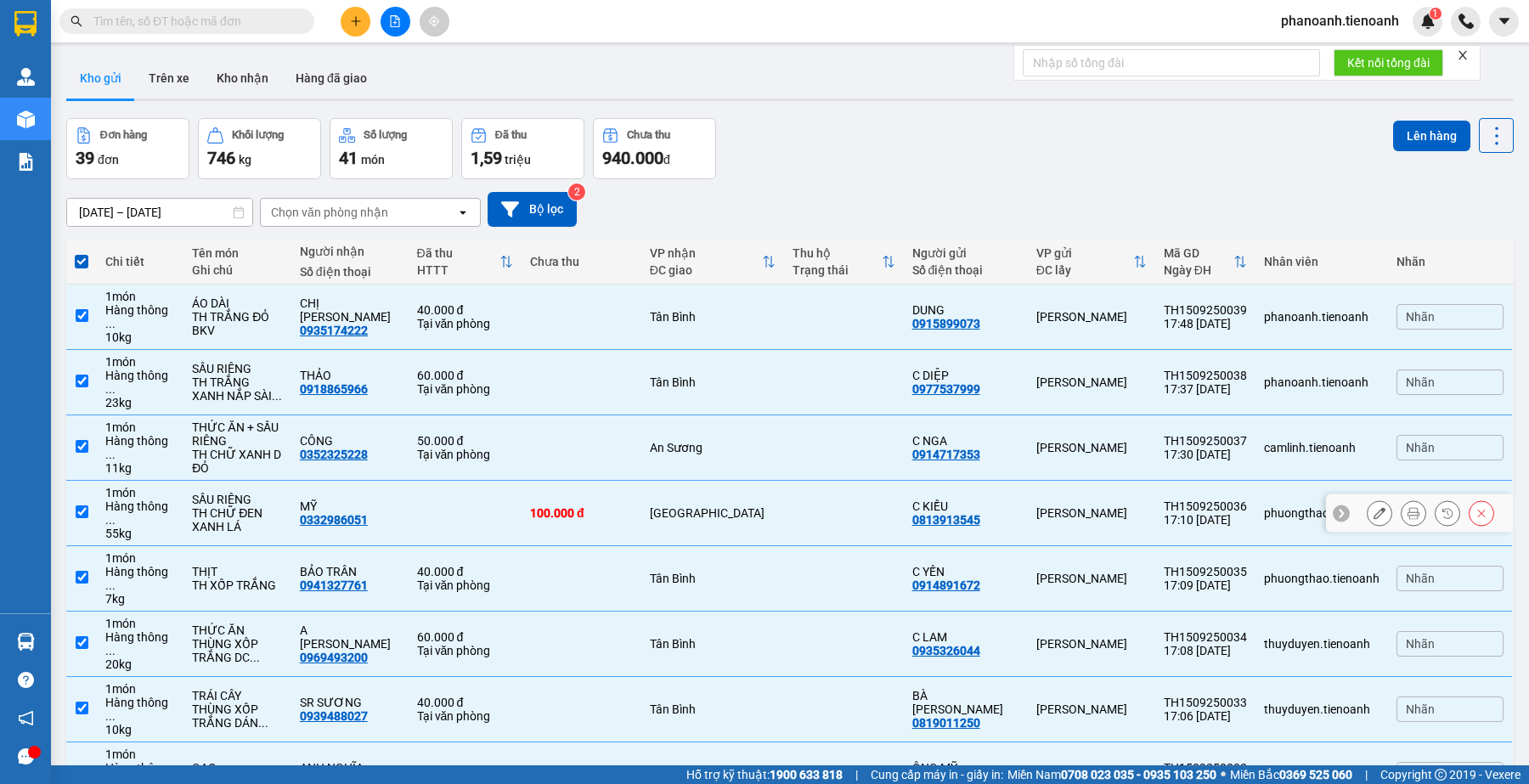
scroll to position [106, 0]
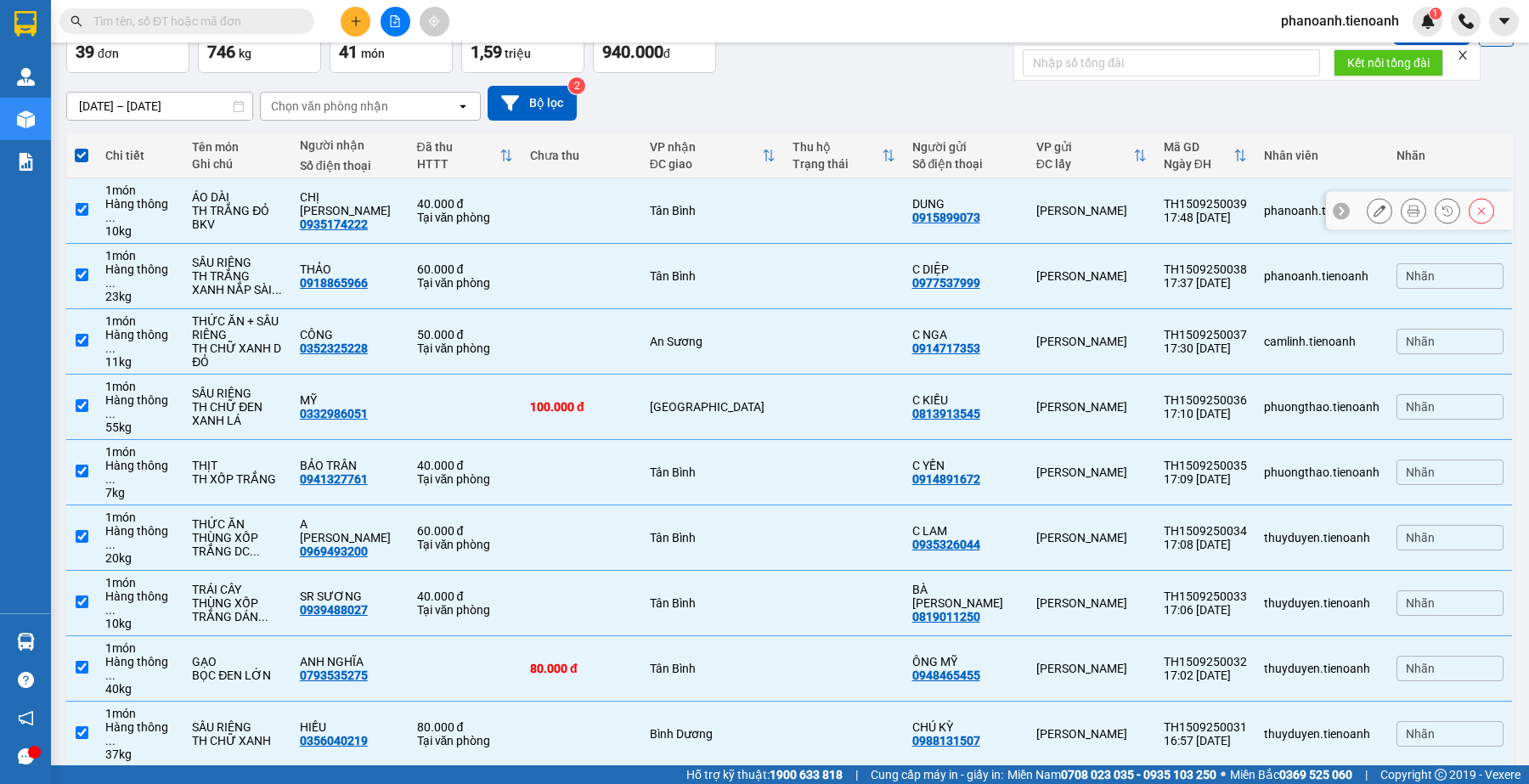
click at [81, 208] on input "checkbox" at bounding box center [81, 209] width 12 height 12
checkbox input "false"
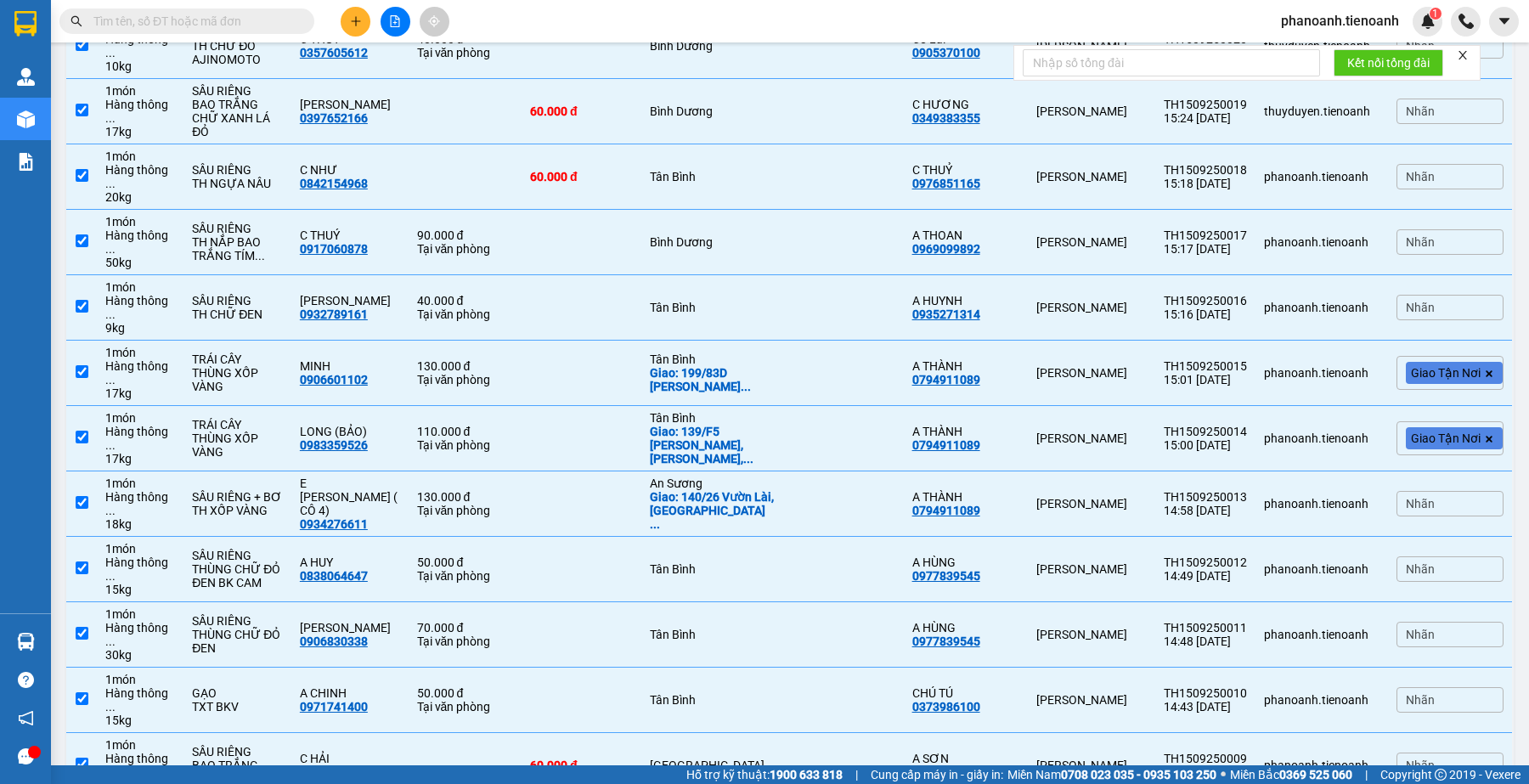
scroll to position [1672, 0]
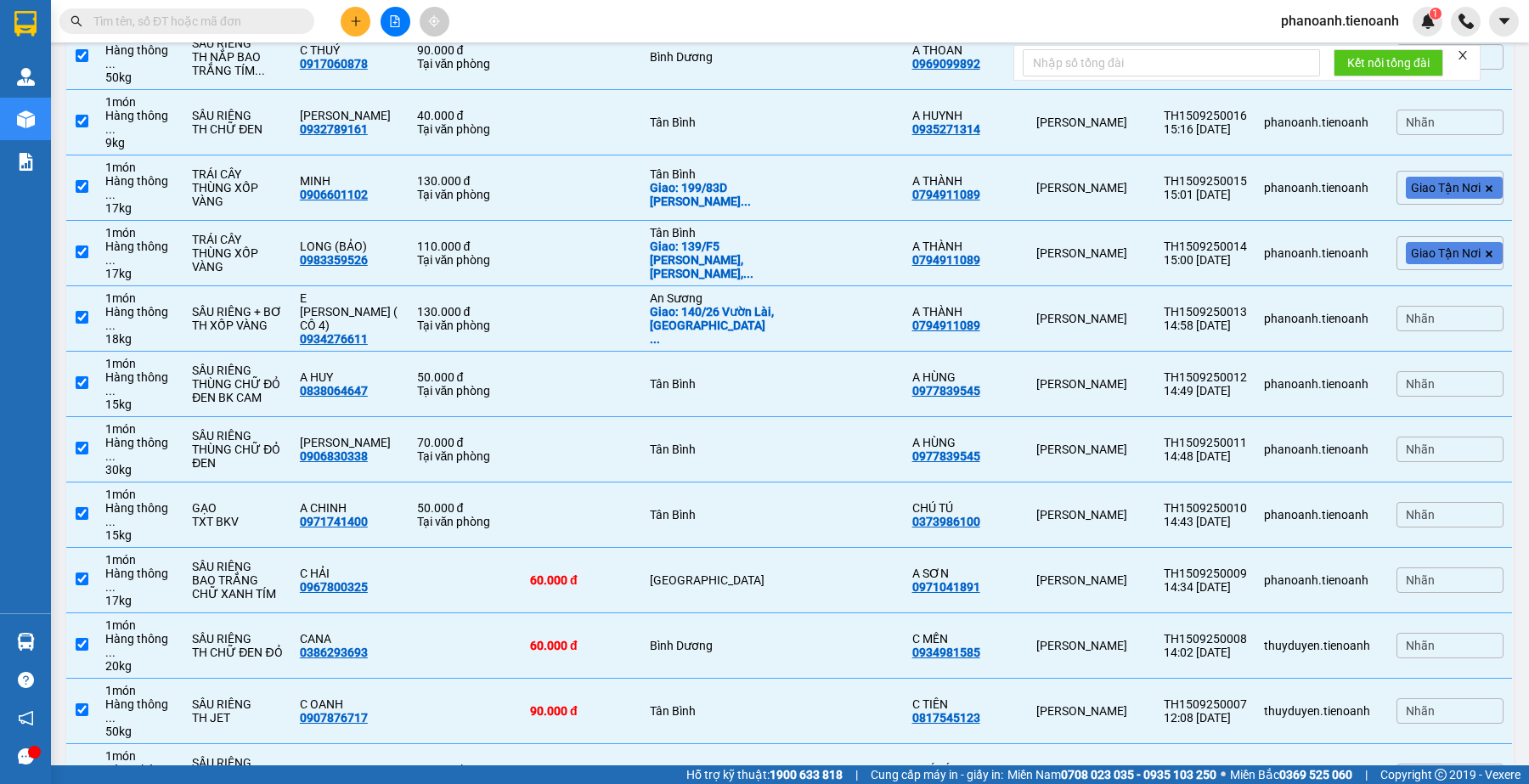
checkbox input "false"
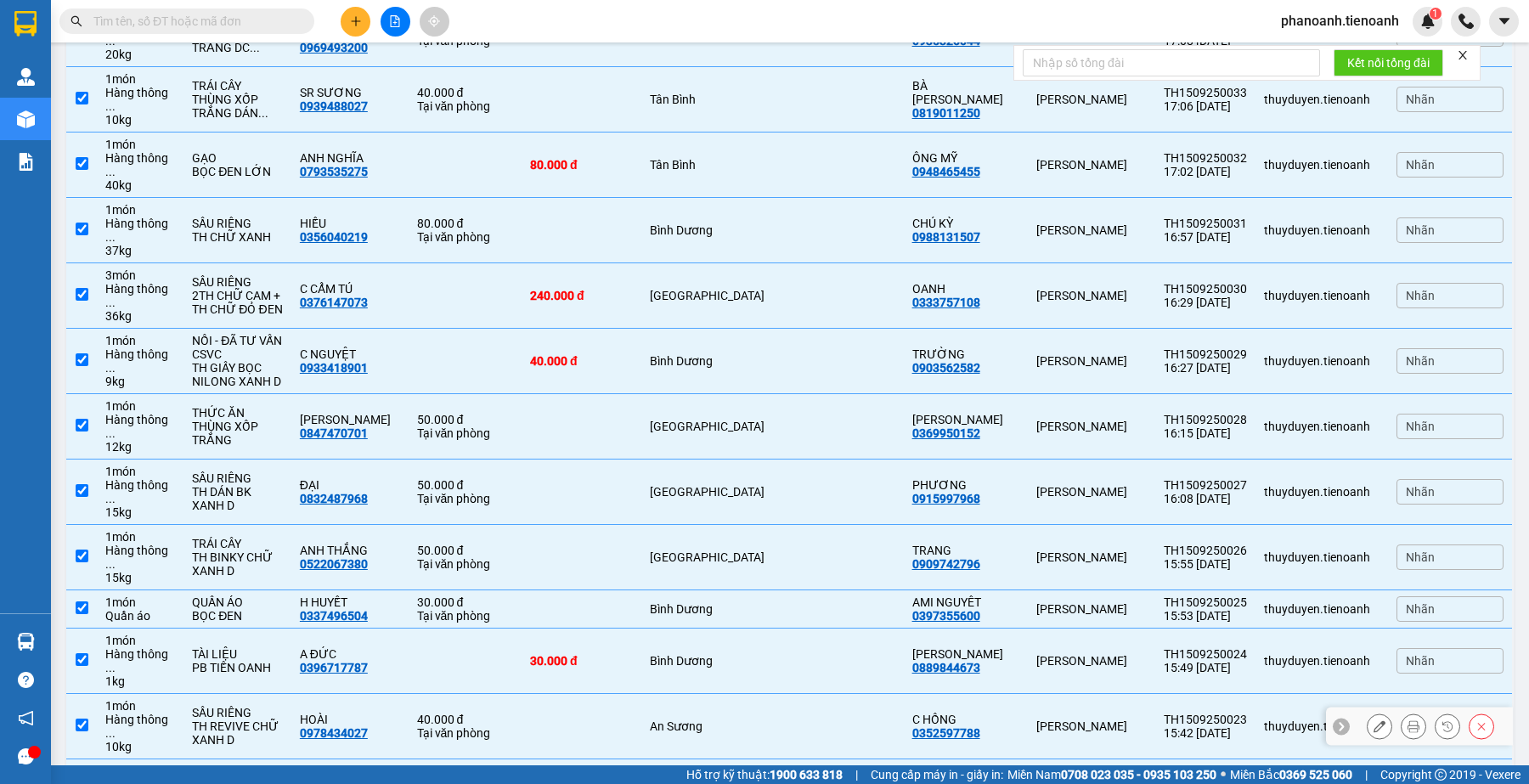
scroll to position [0, 0]
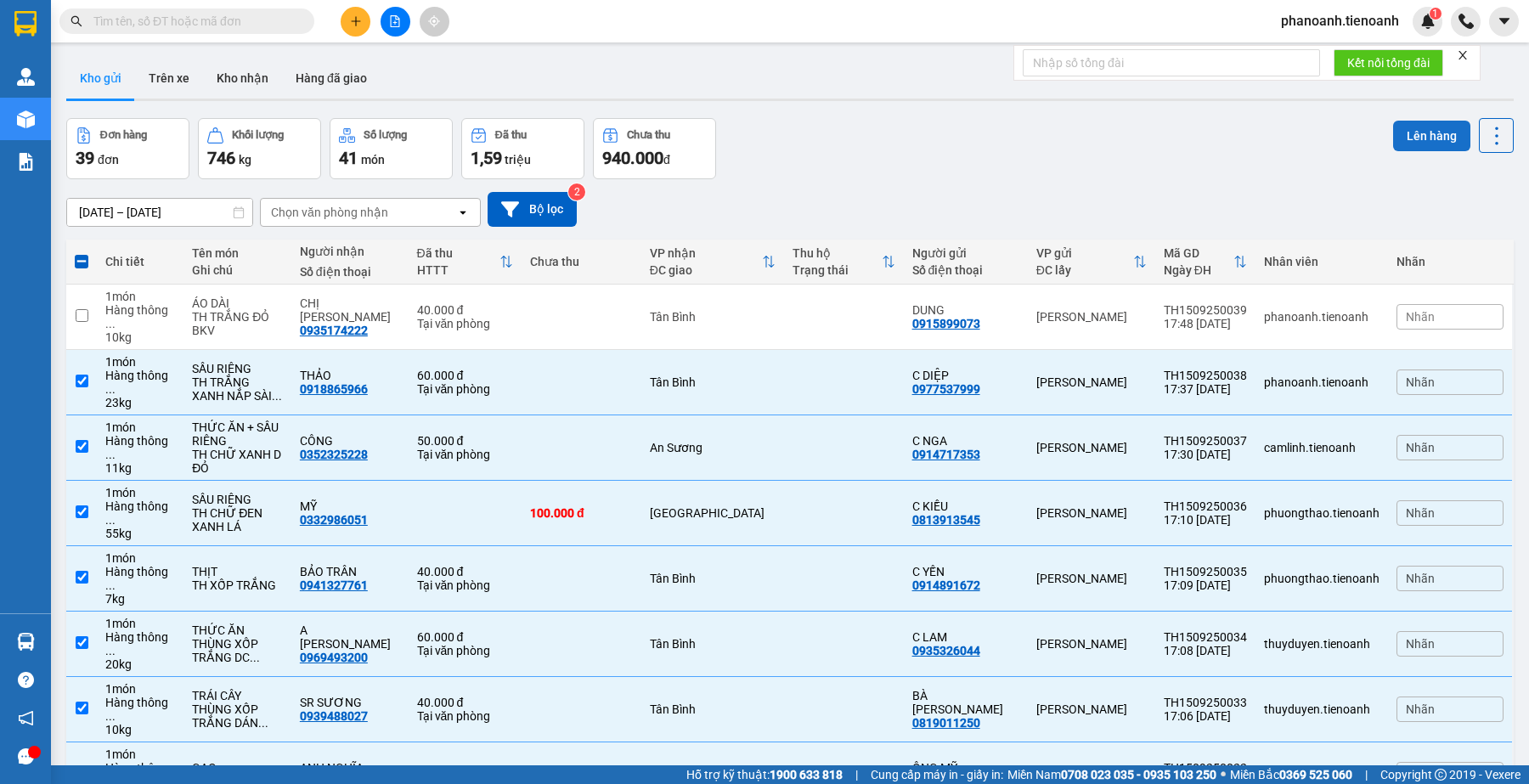
click at [1416, 133] on button "Lên hàng" at bounding box center [1431, 136] width 78 height 31
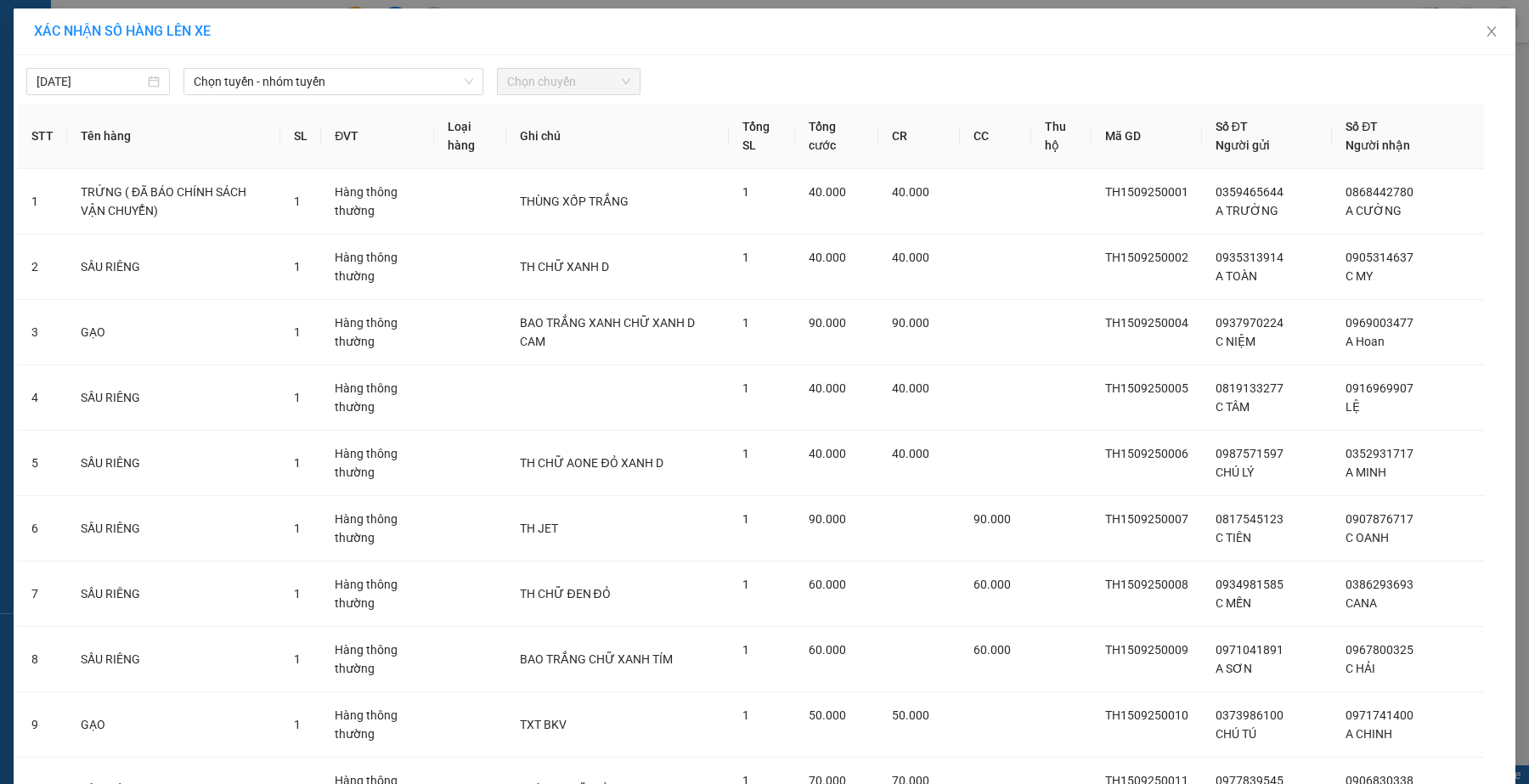
click at [323, 90] on span "Chọn tuyến - nhóm tuyến" at bounding box center [334, 81] width 280 height 26
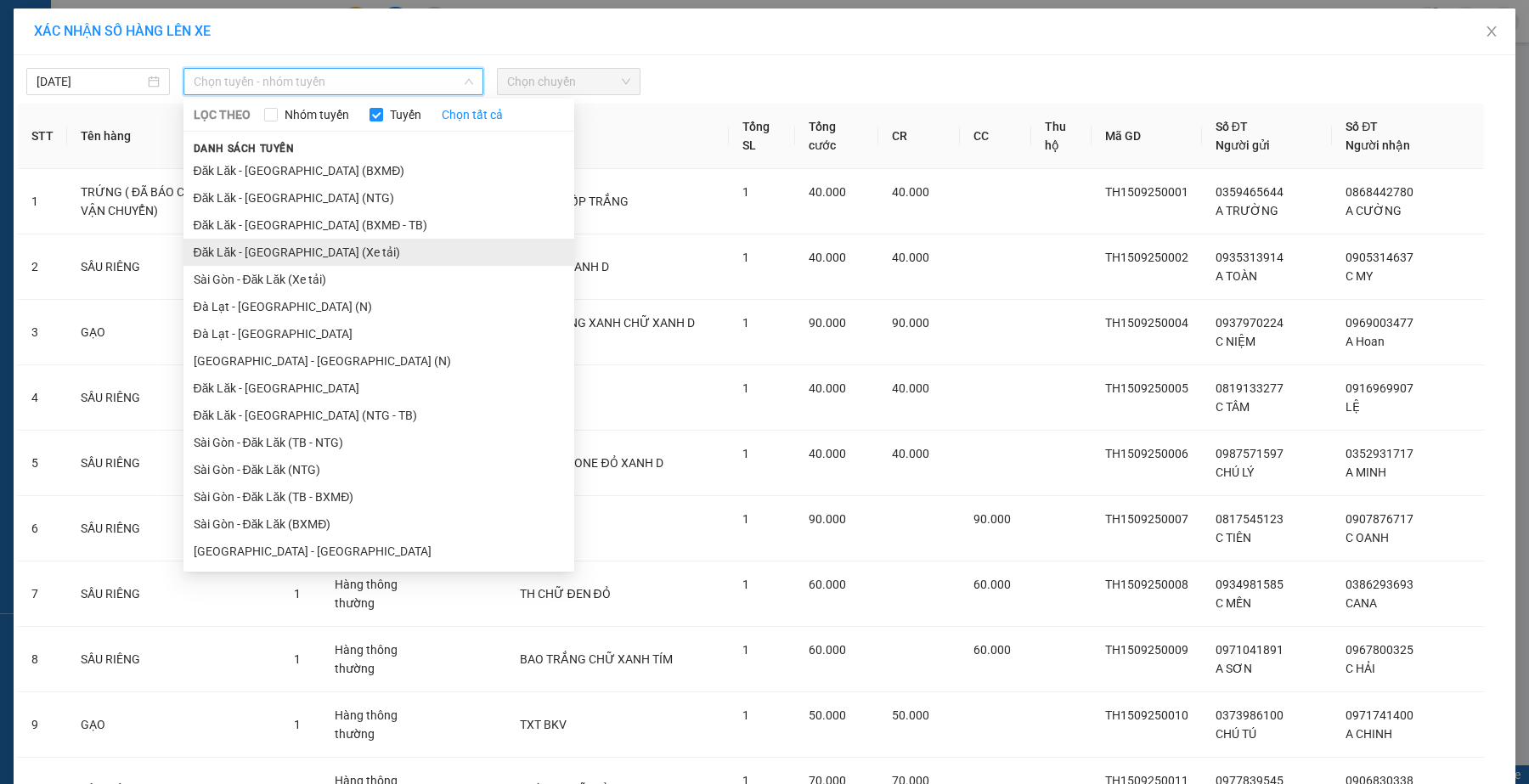
click at [347, 257] on li "Đăk Lăk - [GEOGRAPHIC_DATA] (Xe tải)" at bounding box center [379, 252] width 391 height 27
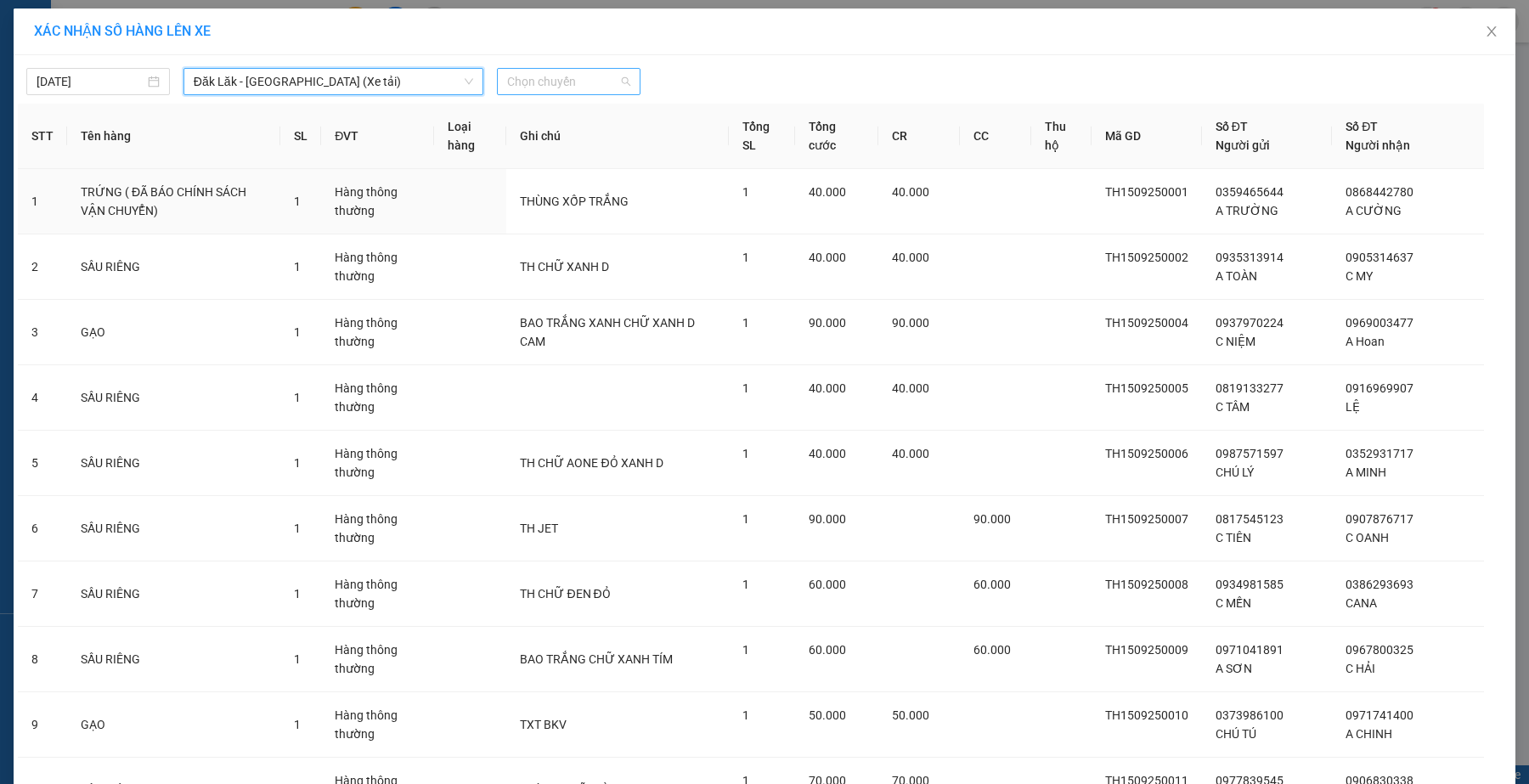
click at [612, 82] on span "Chọn chuyến" at bounding box center [568, 81] width 123 height 26
click at [554, 140] on div "21:00" at bounding box center [567, 142] width 132 height 18
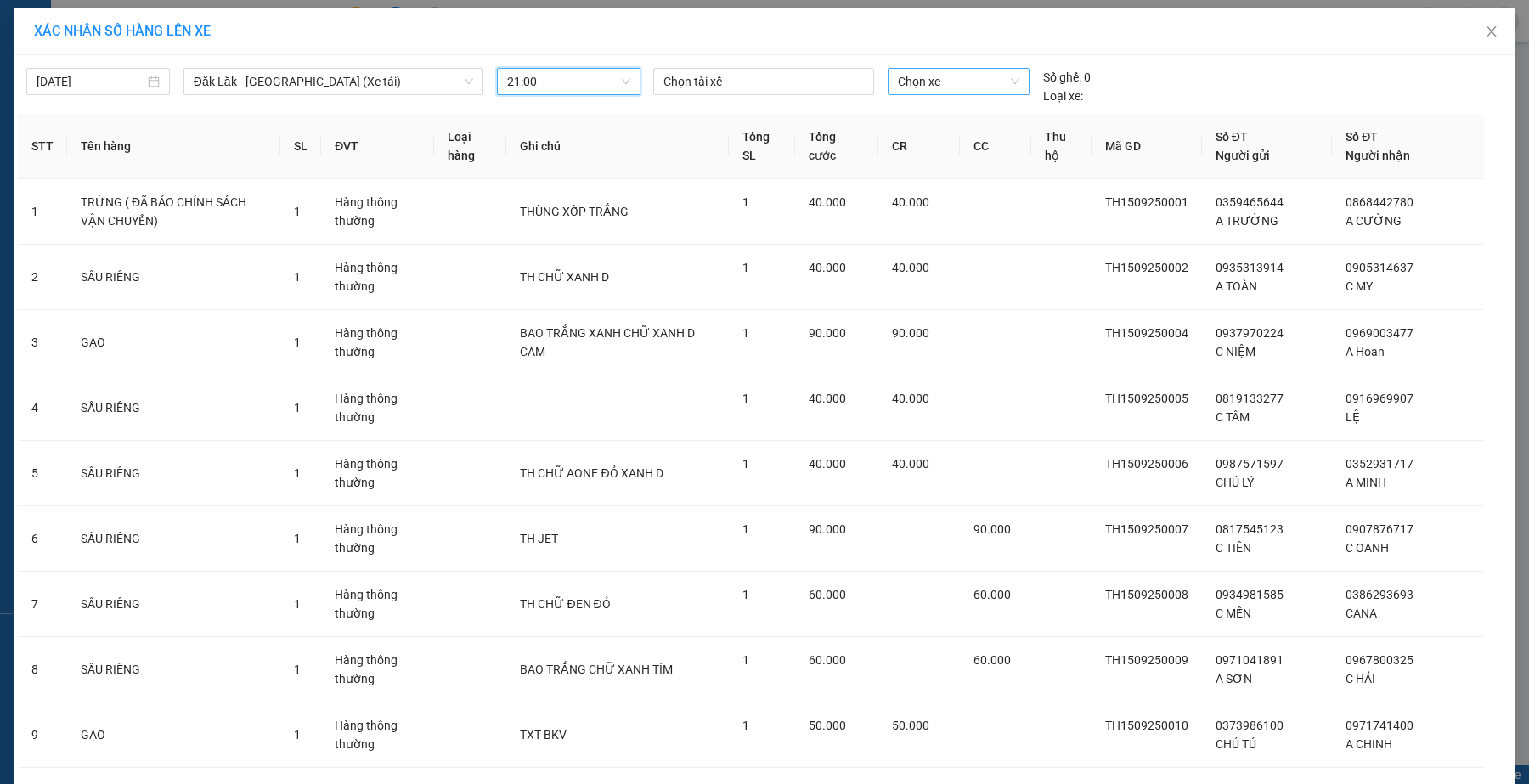
click at [924, 79] on span "Chọn xe" at bounding box center [960, 81] width 123 height 26
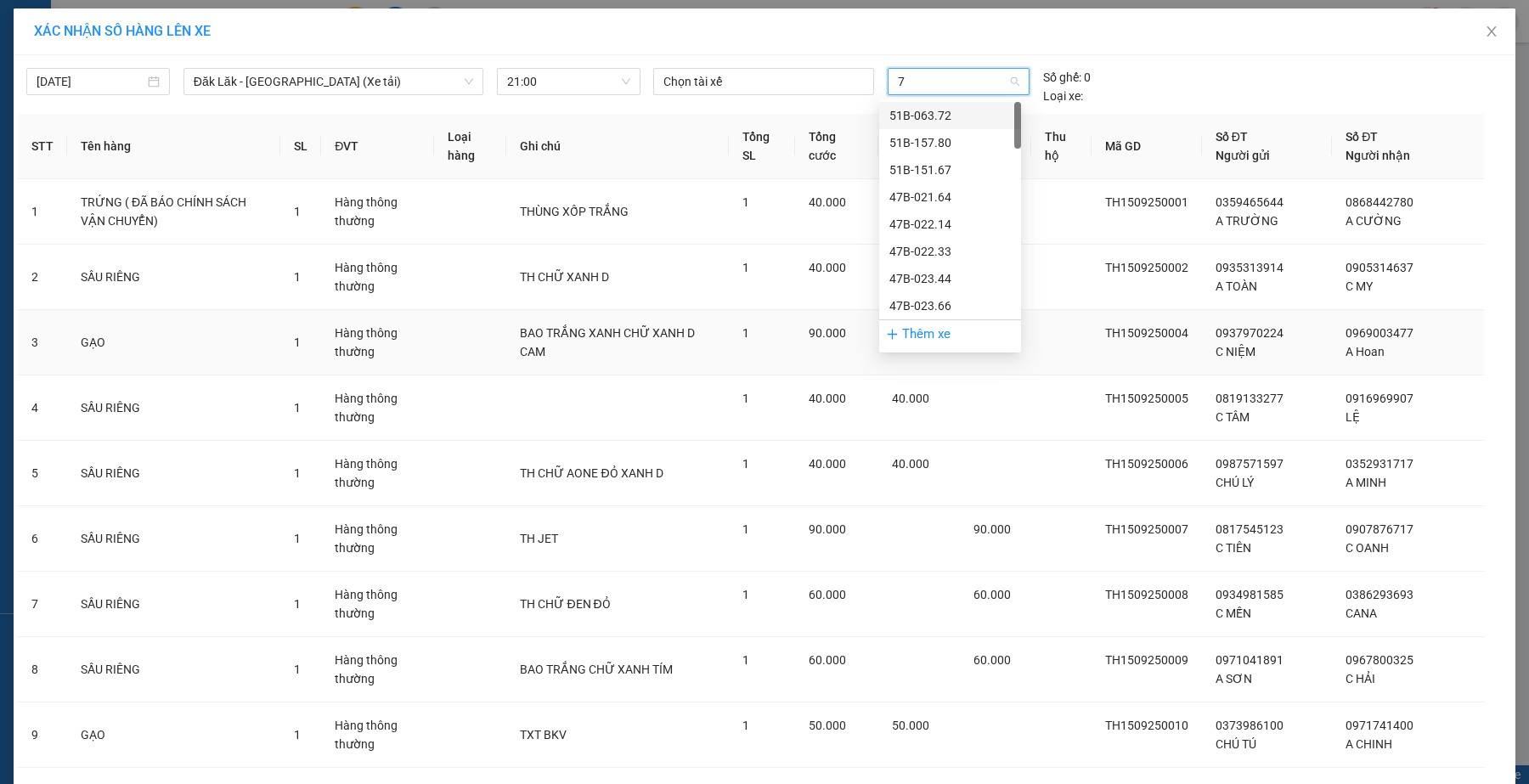
type input "79"
click at [983, 137] on div "50H-148.79" at bounding box center [950, 142] width 122 height 18
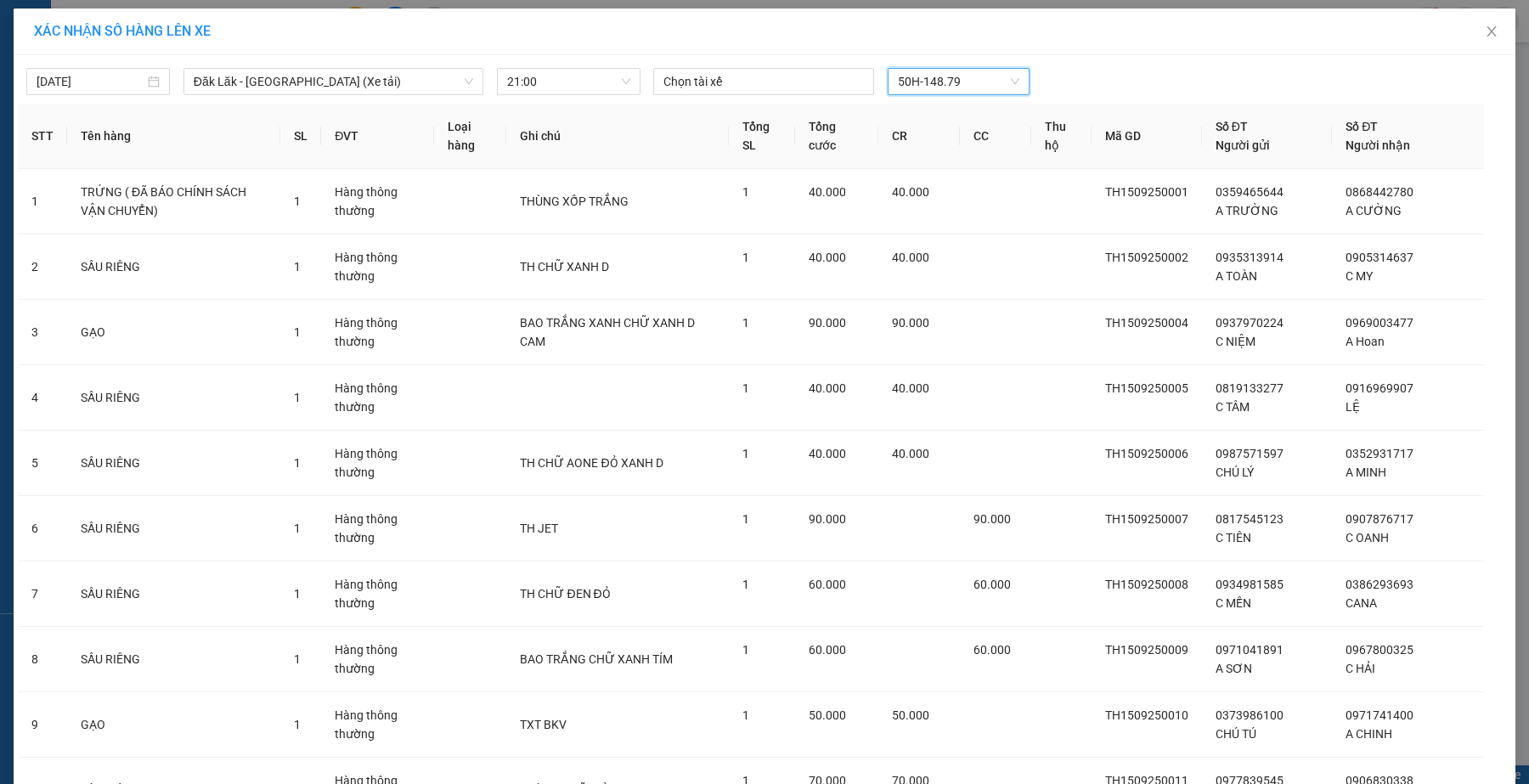
click at [1199, 44] on div "XÁC NHẬN SỐ HÀNG LÊN XE" at bounding box center [764, 32] width 1502 height 47
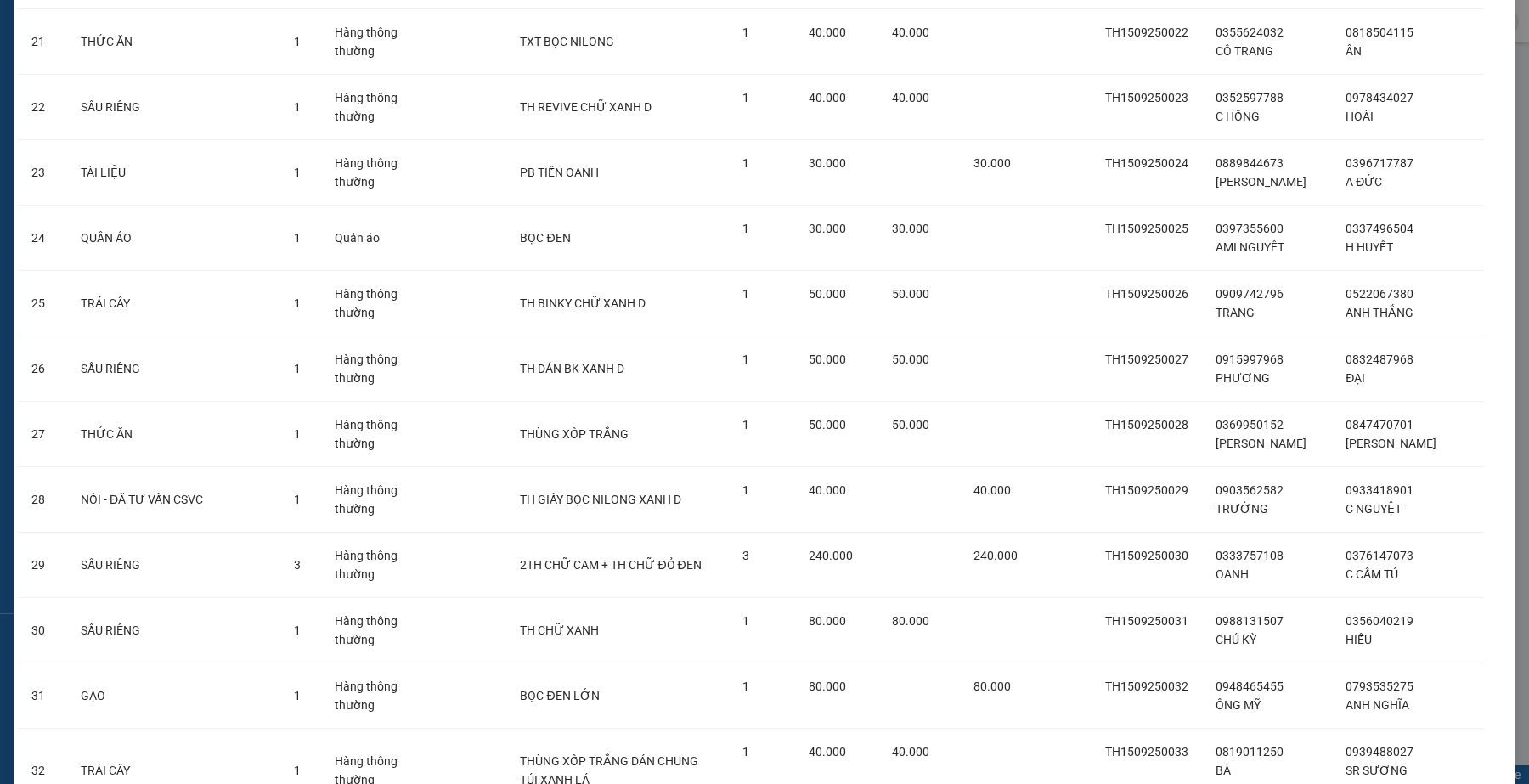
scroll to position [1993, 0]
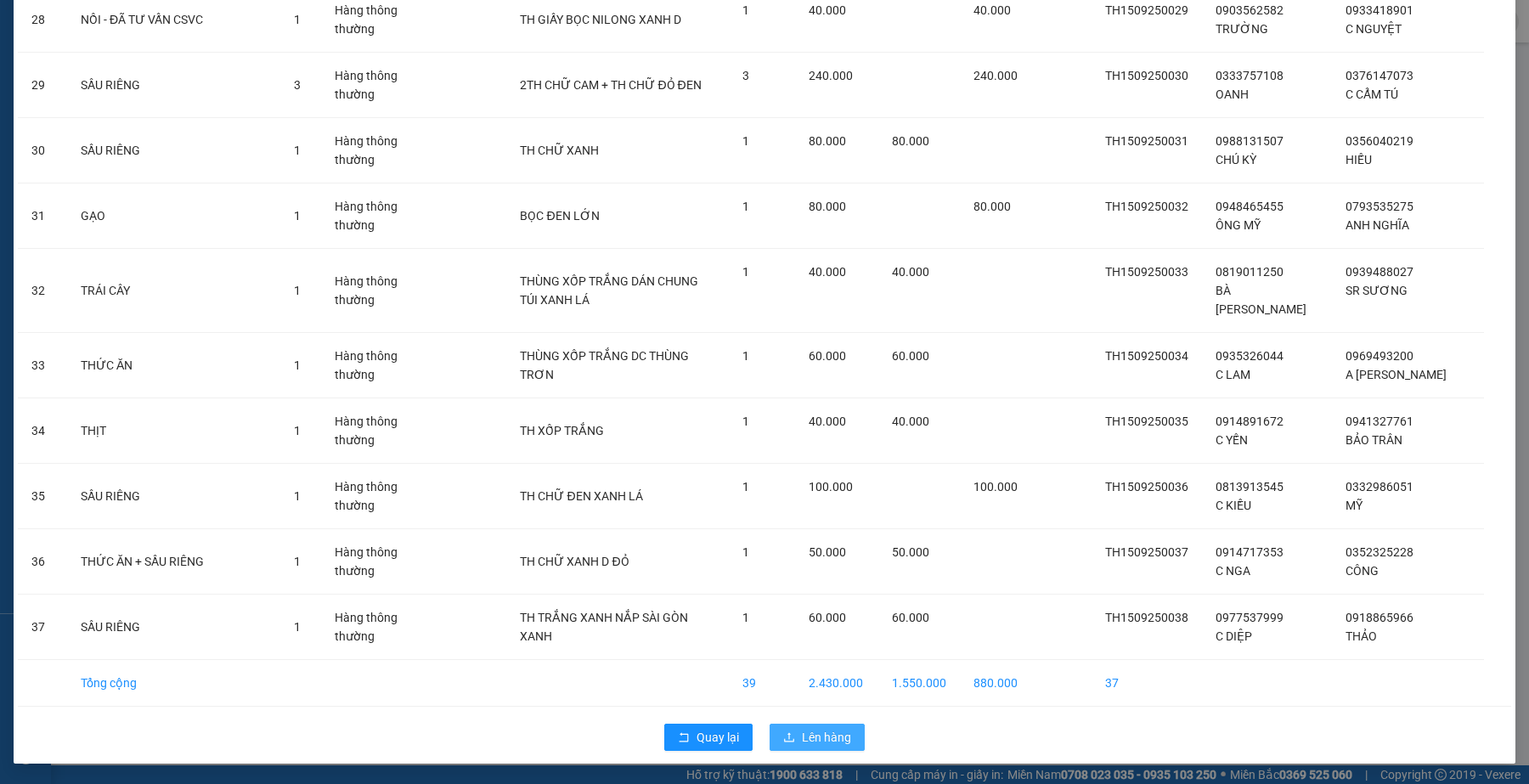
click at [849, 741] on button "Lên hàng" at bounding box center [817, 737] width 95 height 27
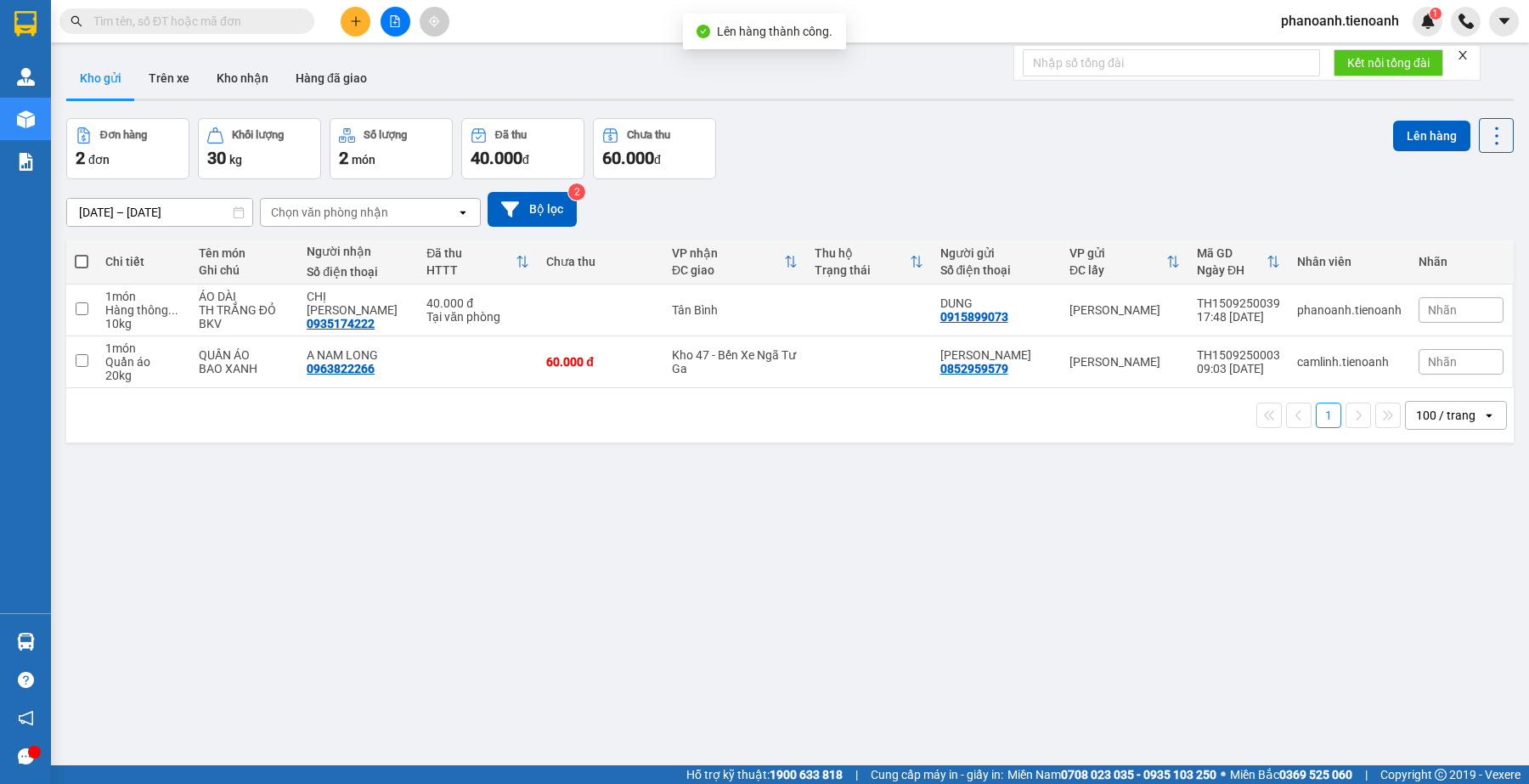
click at [475, 522] on div "ver 1.8.145 Kho gửi Trên xe Kho nhận Hàng đã giao Đơn hàng 2 đơn Khối lượng 30 …" at bounding box center [790, 443] width 1461 height 784
